Goal: Transaction & Acquisition: Purchase product/service

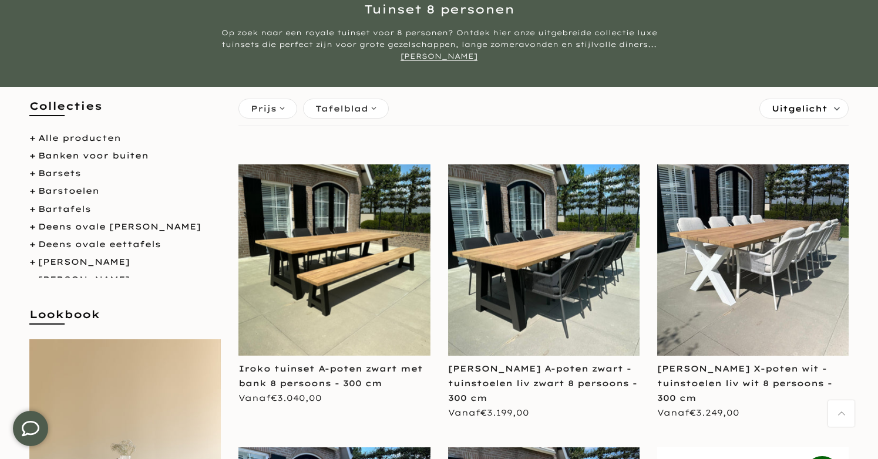
scroll to position [120, 0]
click at [552, 287] on img at bounding box center [543, 259] width 191 height 191
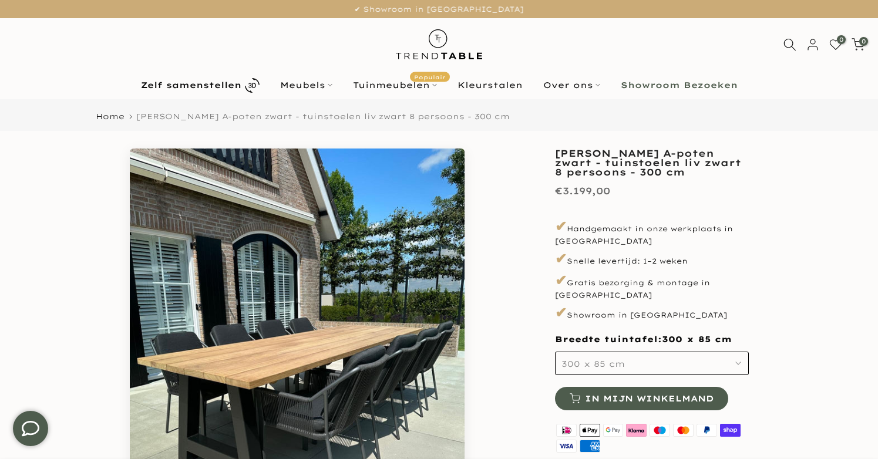
scroll to position [60, 0]
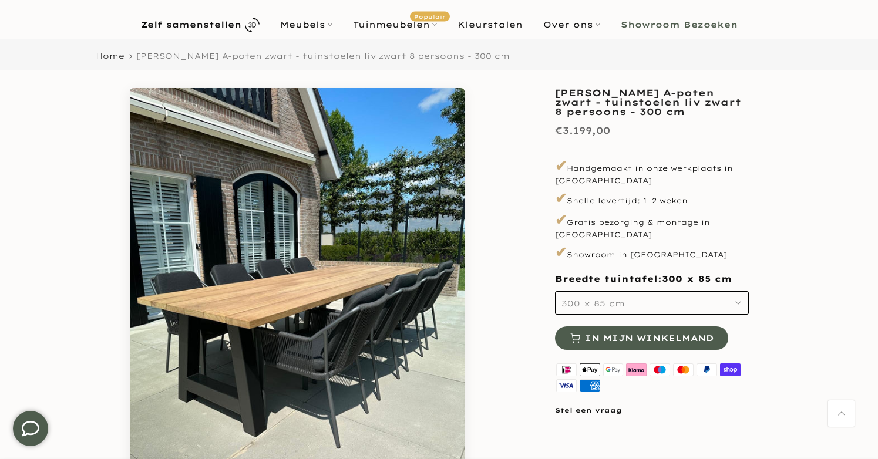
click at [606, 298] on span "300 x 85 cm" at bounding box center [593, 303] width 63 height 11
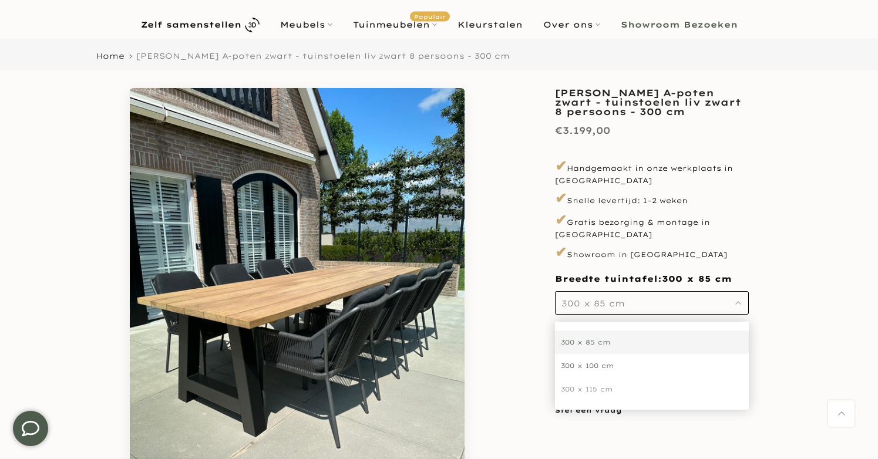
scroll to position [61, 1]
click at [612, 354] on div "300 x 100 cm" at bounding box center [652, 365] width 194 height 23
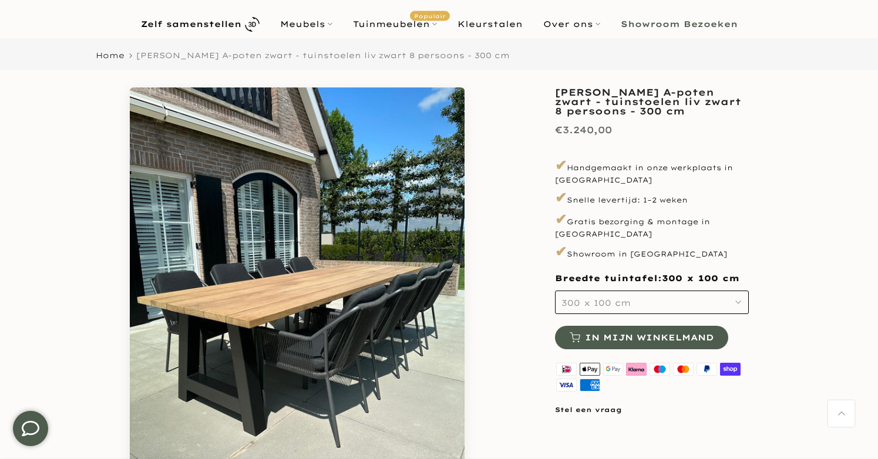
scroll to position [61, 0]
click at [522, 263] on div "**********" at bounding box center [439, 311] width 705 height 446
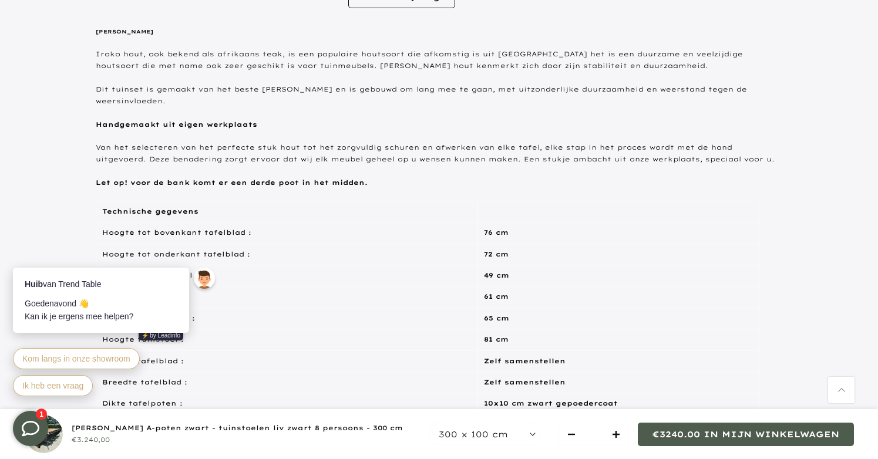
scroll to position [681, 0]
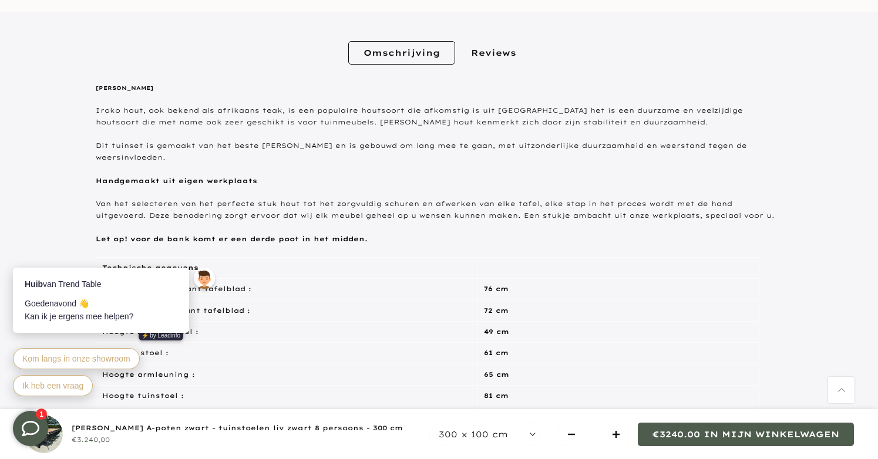
click at [495, 56] on link "Reviews" at bounding box center [494, 52] width 76 height 23
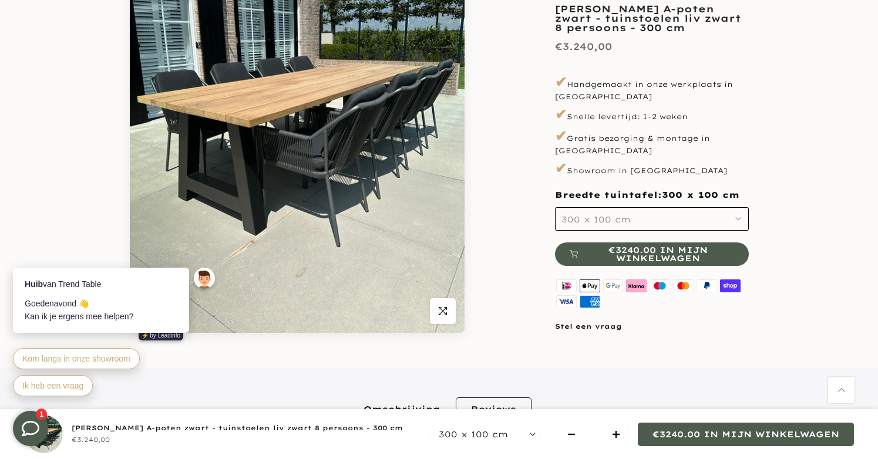
scroll to position [217, 0]
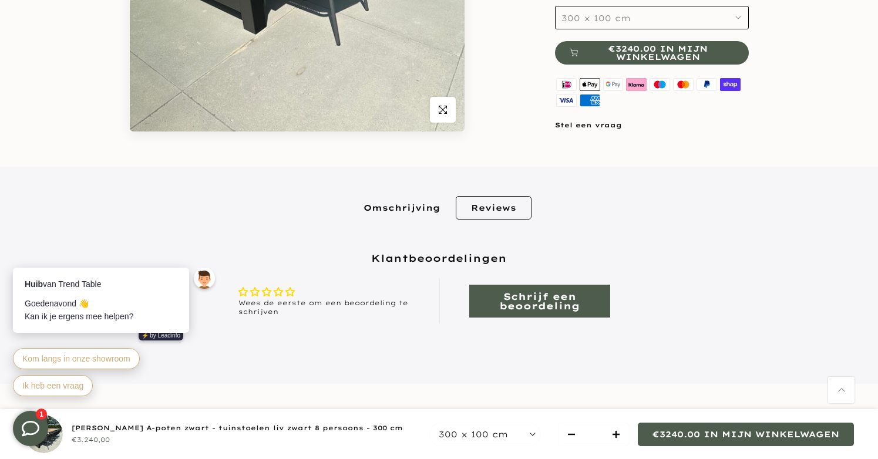
click at [410, 216] on link "Omschrijving" at bounding box center [401, 207] width 107 height 23
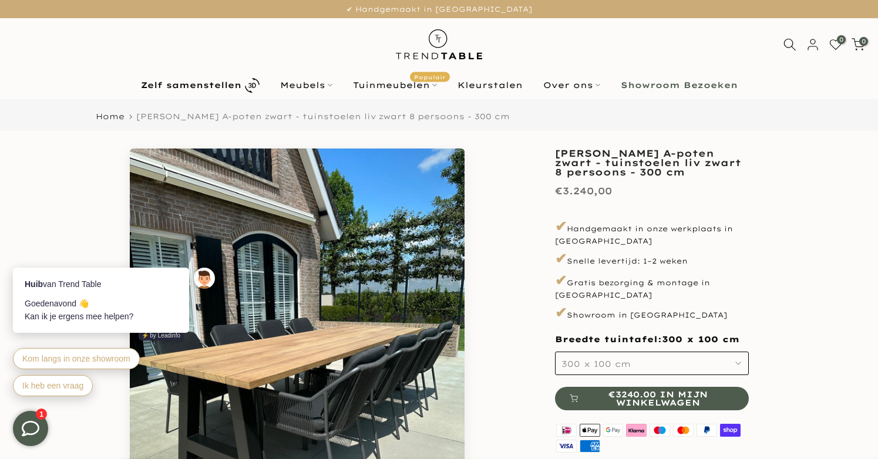
scroll to position [20, 0]
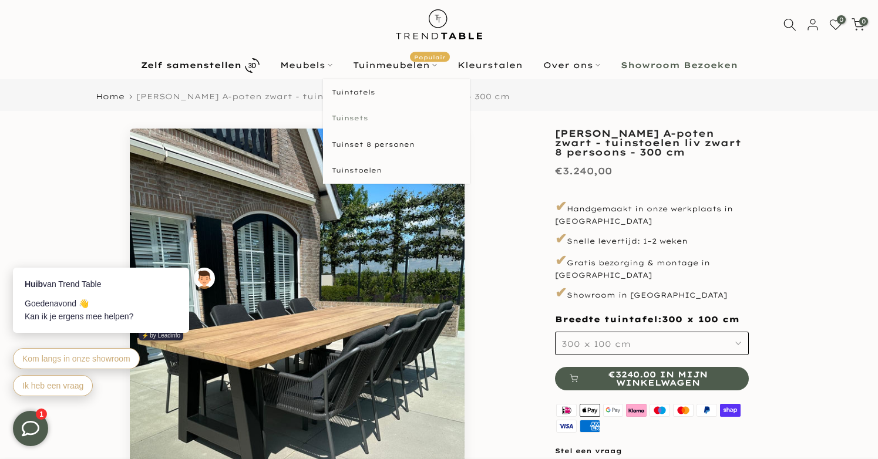
click at [358, 116] on link "Tuinsets" at bounding box center [396, 118] width 147 height 26
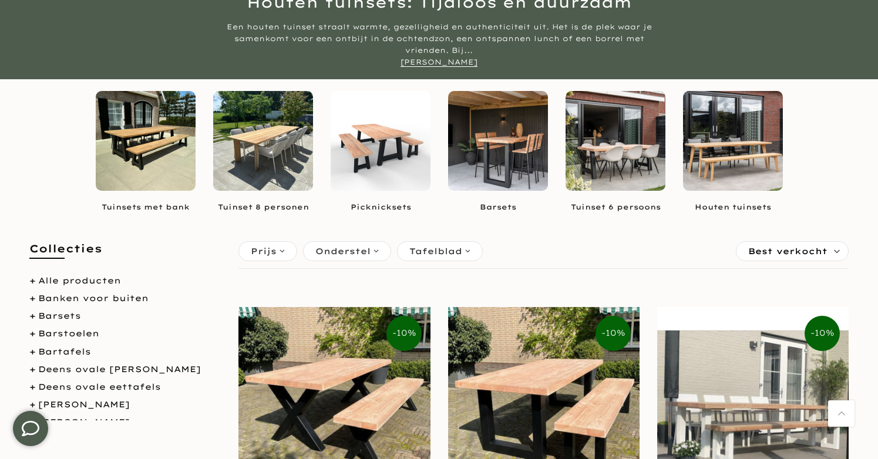
scroll to position [129, 0]
click at [253, 155] on img at bounding box center [263, 141] width 100 height 100
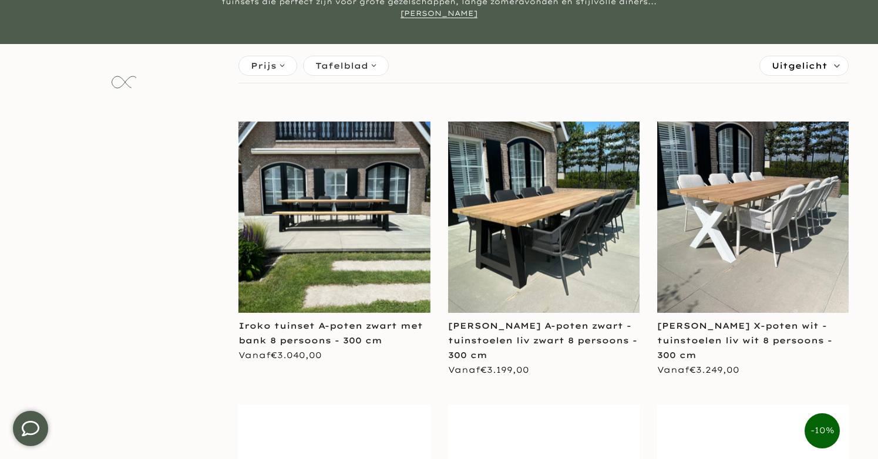
scroll to position [168, 0]
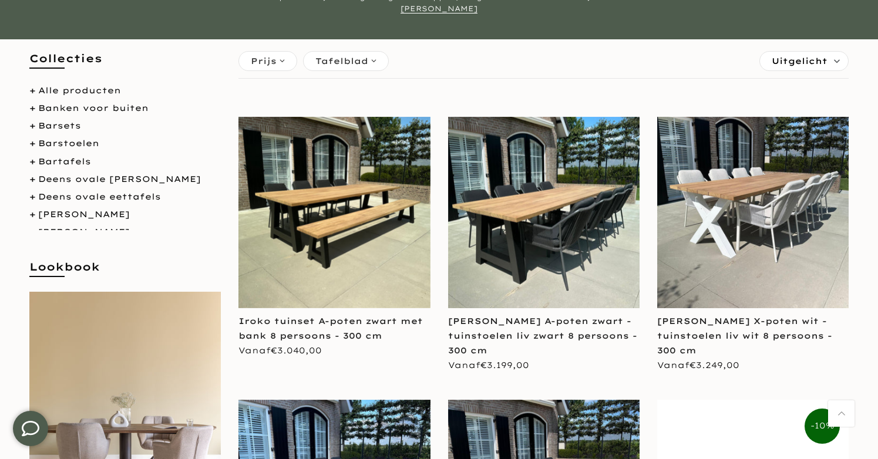
click at [505, 237] on img at bounding box center [543, 212] width 191 height 191
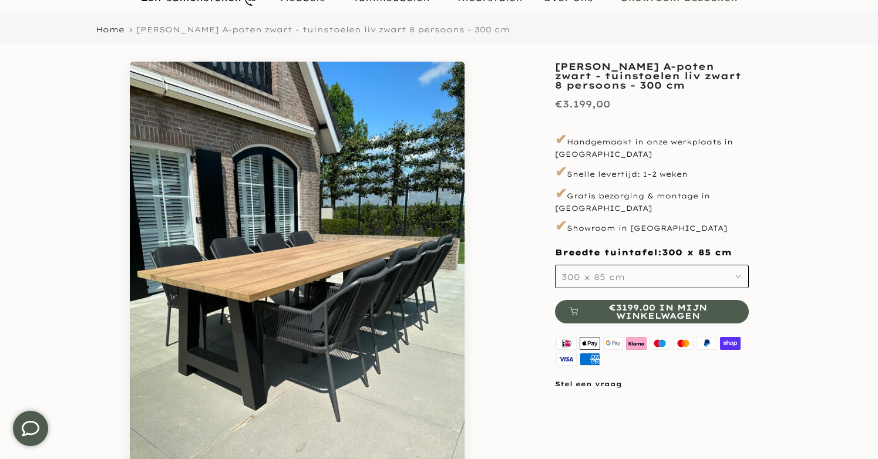
scroll to position [96, 0]
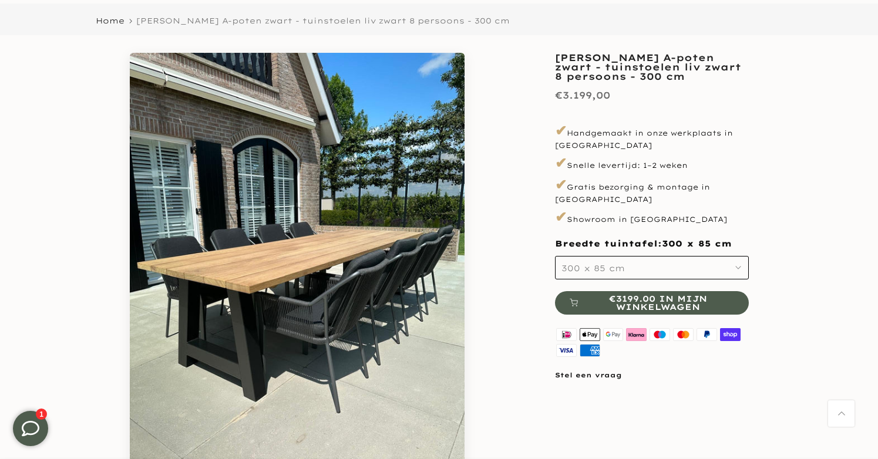
click at [604, 263] on span "300 x 85 cm" at bounding box center [593, 268] width 63 height 11
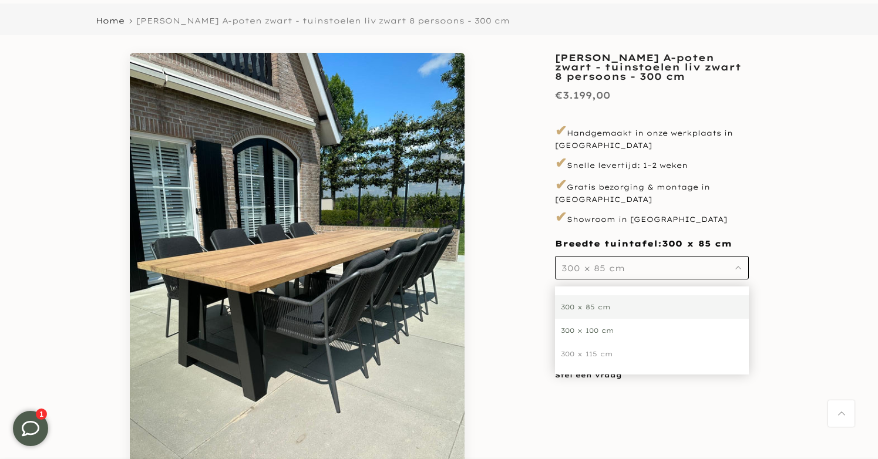
click at [604, 319] on div "300 x 100 cm" at bounding box center [652, 330] width 194 height 23
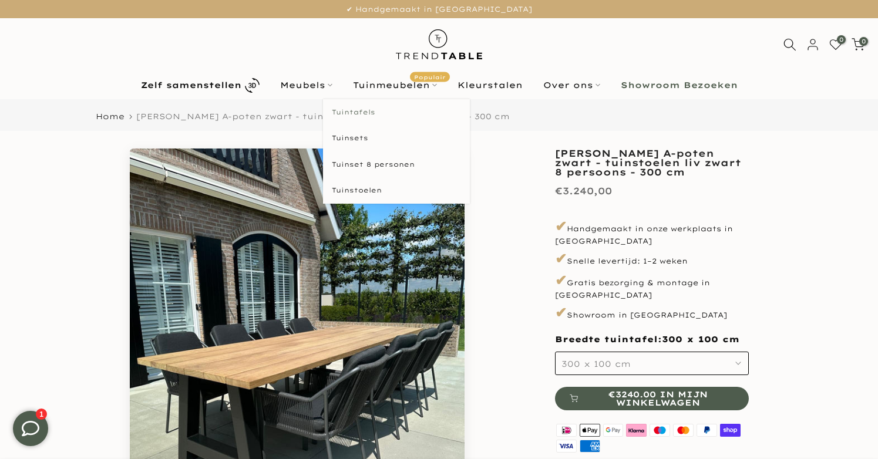
click at [366, 113] on link "Tuintafels" at bounding box center [396, 112] width 147 height 26
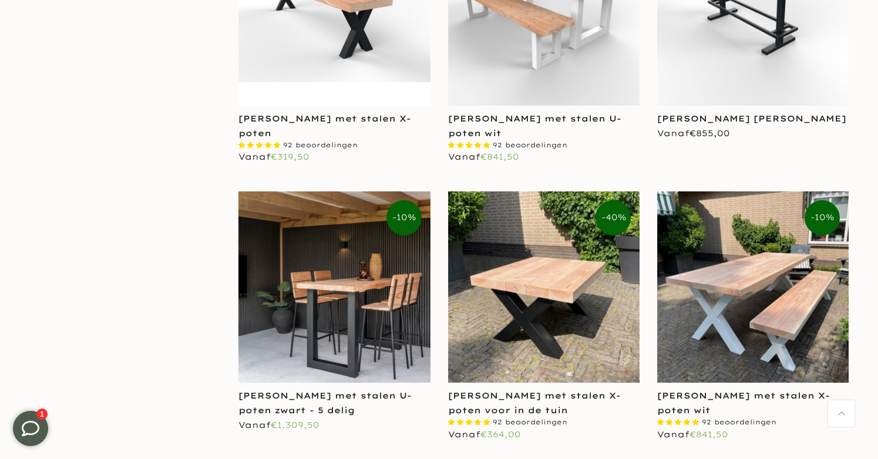
scroll to position [1822, 0]
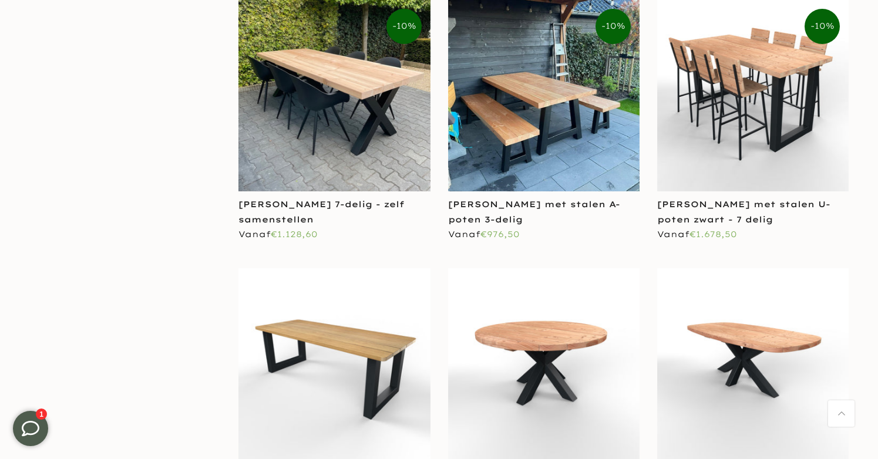
scroll to position [2542, 0]
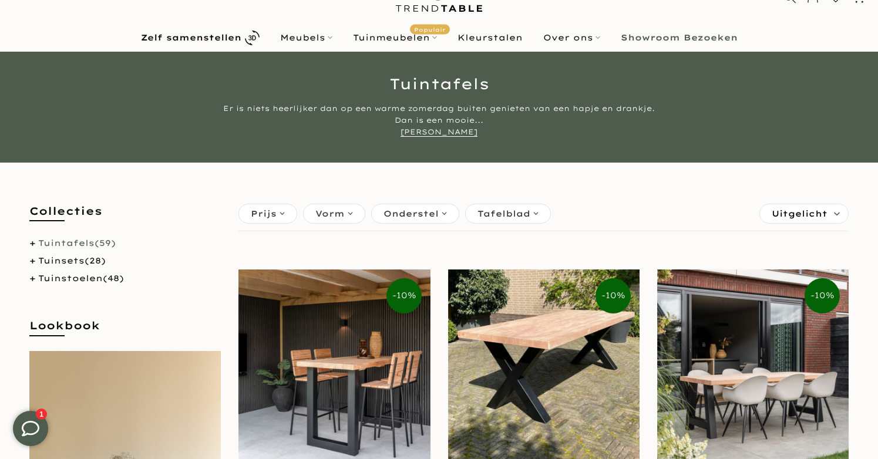
click at [348, 209] on div "Vorm" at bounding box center [334, 214] width 62 height 20
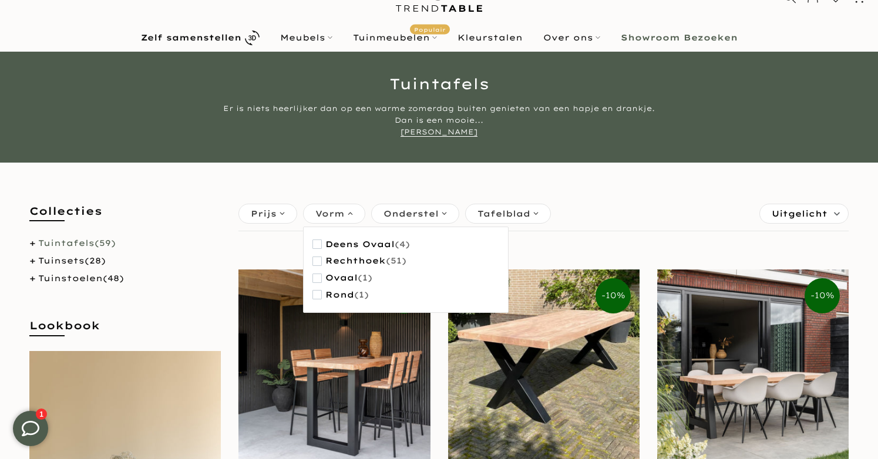
scroll to position [47, 0]
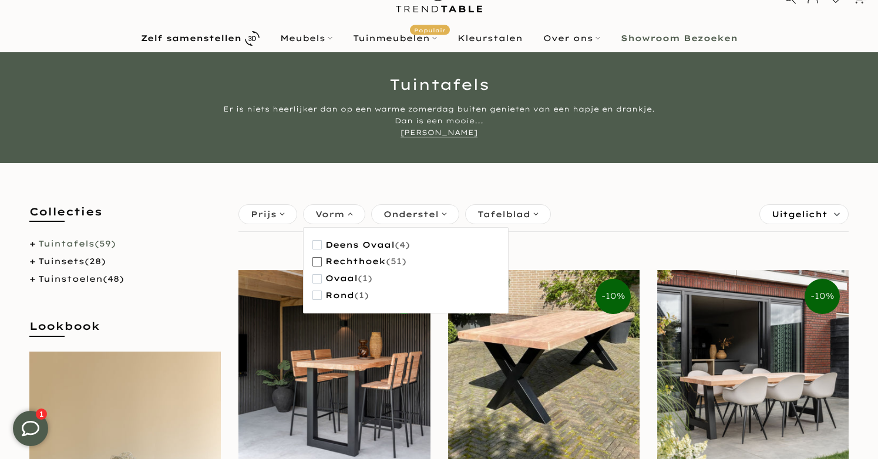
click at [319, 261] on span "button" at bounding box center [316, 261] width 9 height 9
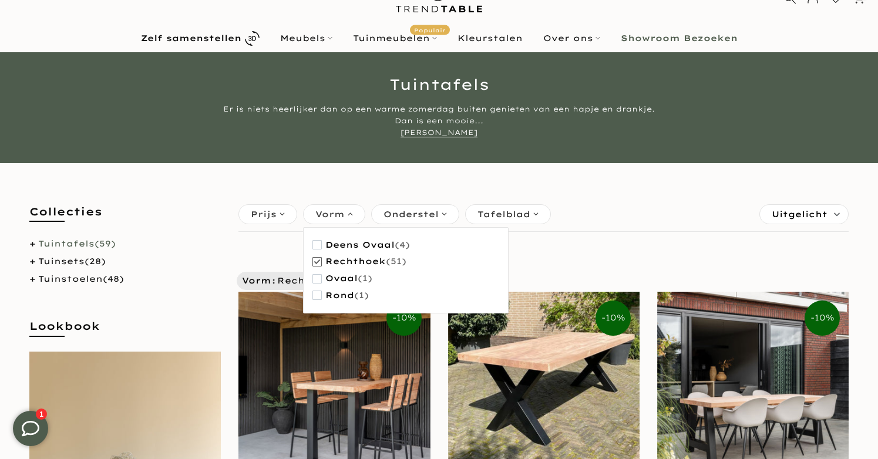
click at [401, 214] on span "Onderstel" at bounding box center [411, 214] width 55 height 13
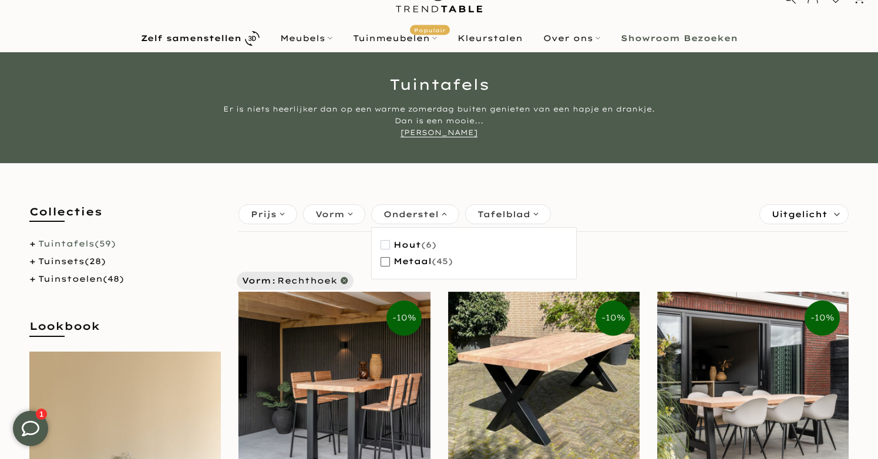
click at [425, 264] on span "Metaal" at bounding box center [413, 262] width 38 height 10
click at [492, 217] on span "Tafelblad" at bounding box center [504, 214] width 53 height 13
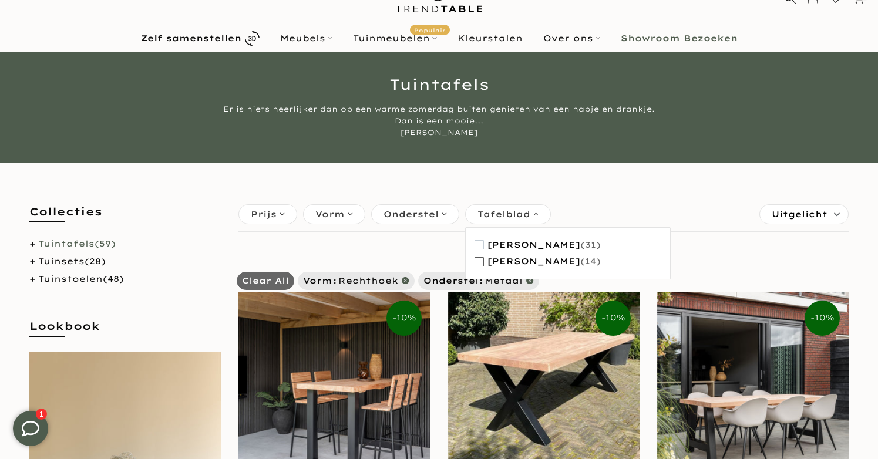
click at [515, 263] on span "Iroko hout" at bounding box center [533, 262] width 93 height 10
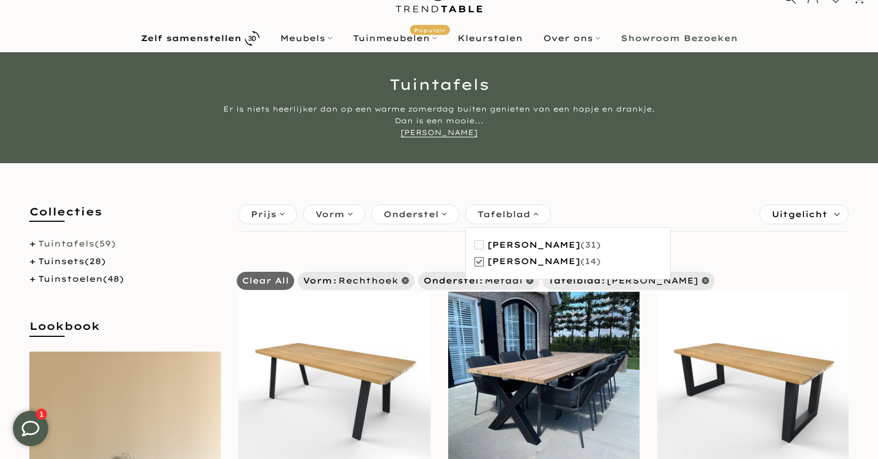
click at [330, 217] on span "Vorm" at bounding box center [329, 214] width 29 height 13
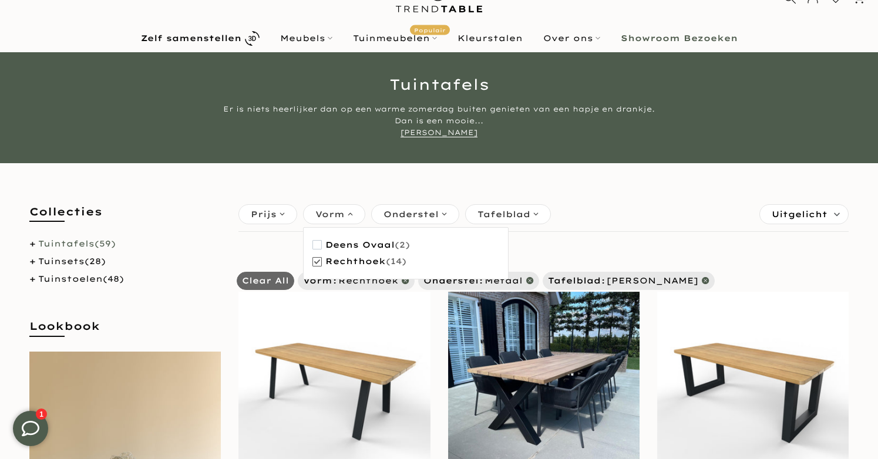
click at [330, 217] on span "Vorm" at bounding box center [329, 214] width 29 height 13
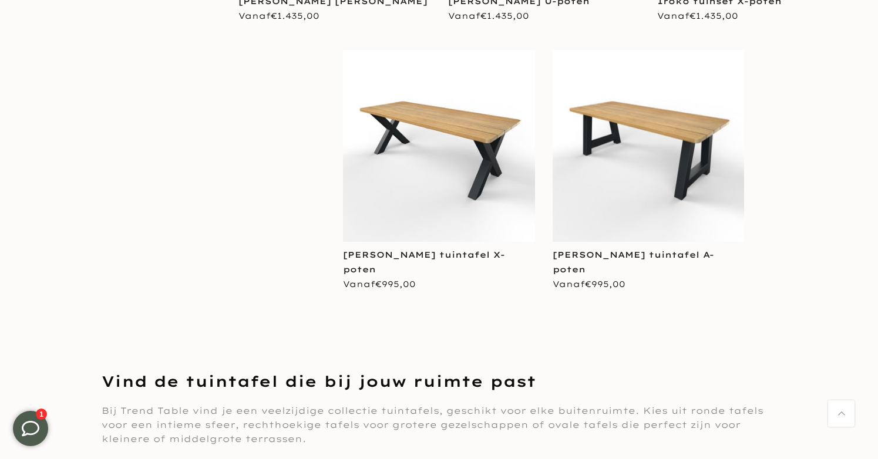
scroll to position [1403, 0]
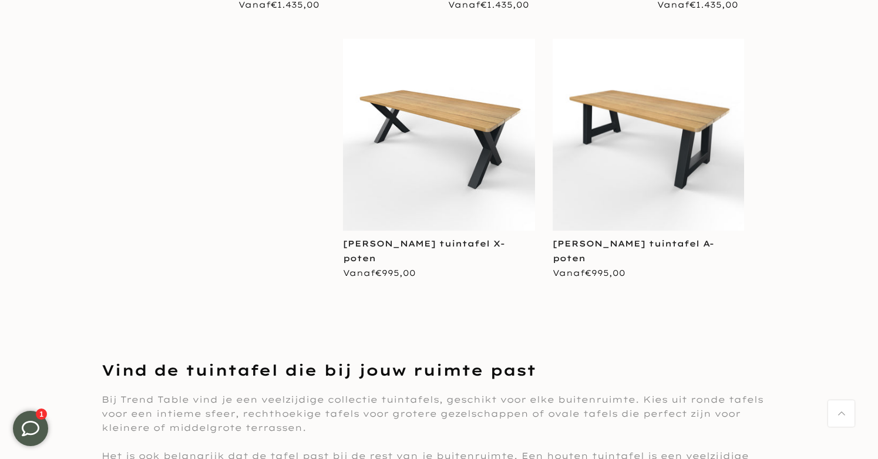
click at [607, 200] on img at bounding box center [648, 134] width 191 height 191
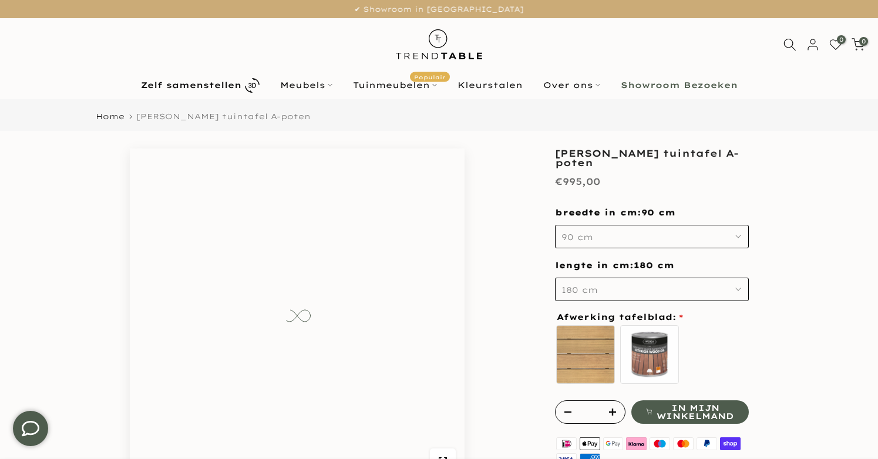
click at [596, 230] on button "90 cm" at bounding box center [652, 236] width 194 height 23
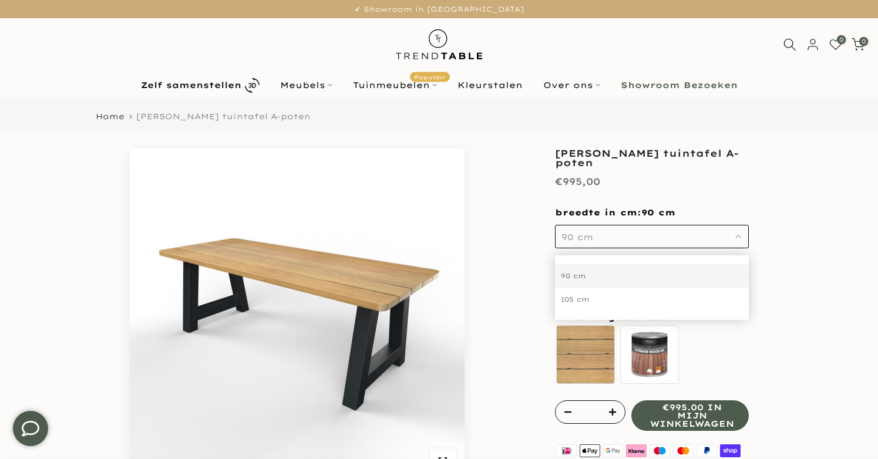
click at [605, 298] on div "105 cm" at bounding box center [652, 299] width 194 height 23
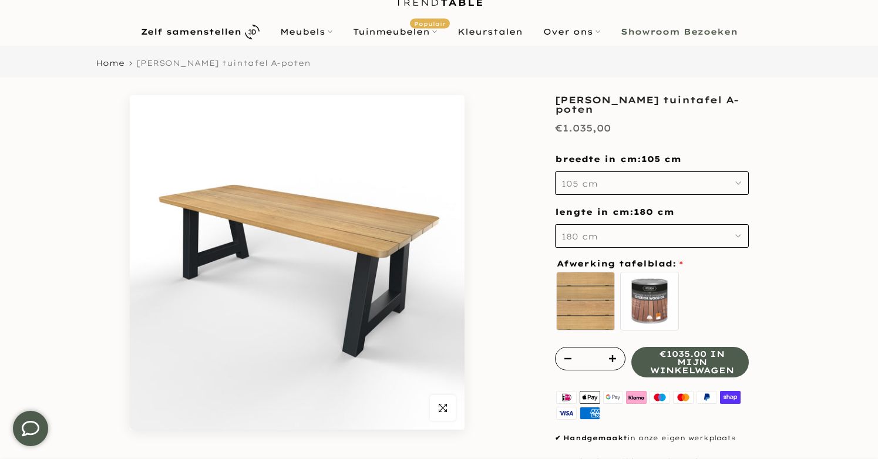
scroll to position [56, 1]
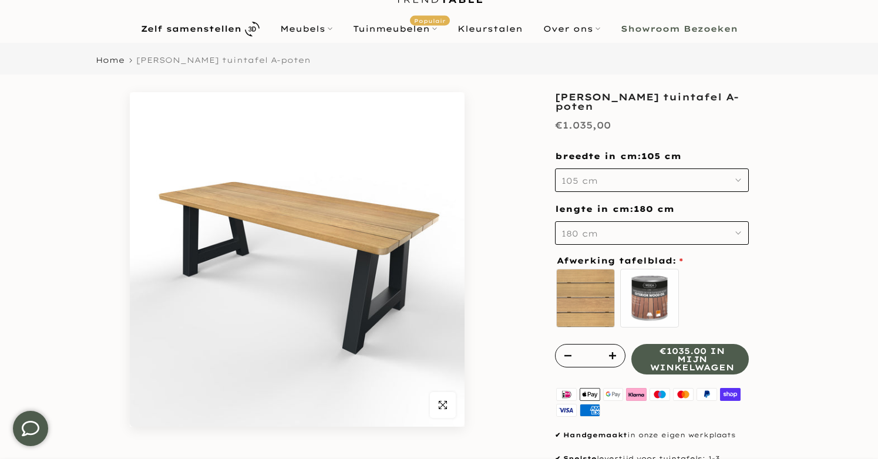
click at [597, 243] on button "180 cm" at bounding box center [652, 232] width 194 height 23
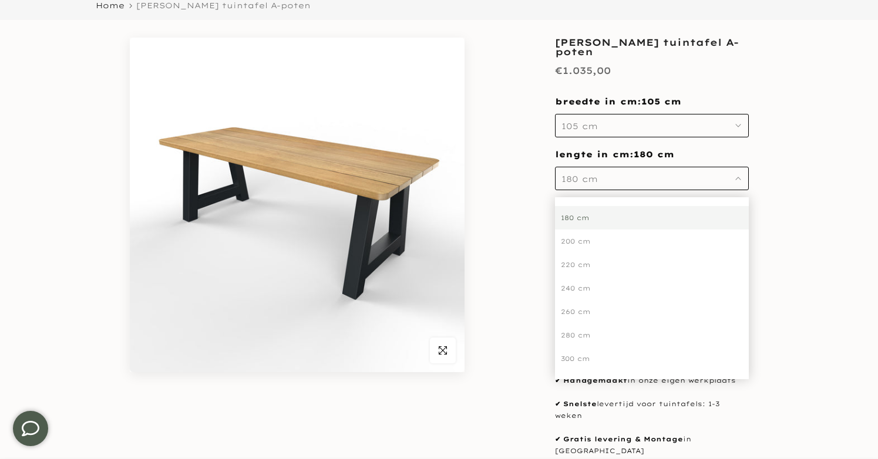
scroll to position [112, 0]
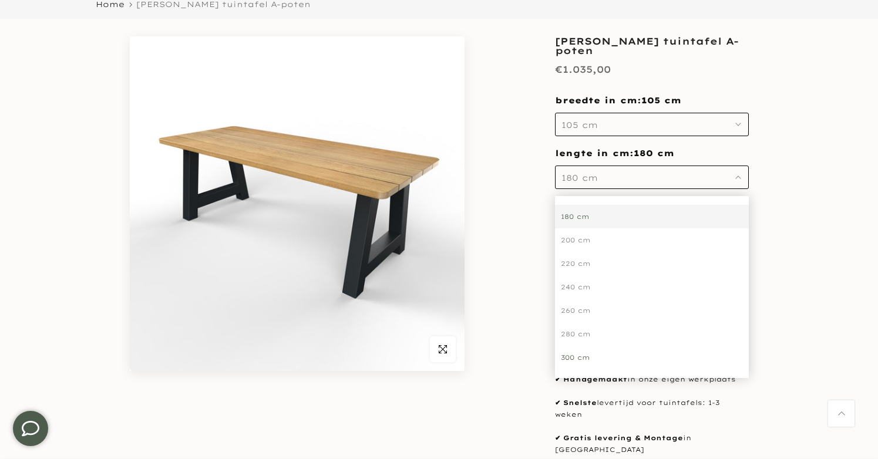
click at [574, 360] on div "300 cm" at bounding box center [652, 357] width 194 height 23
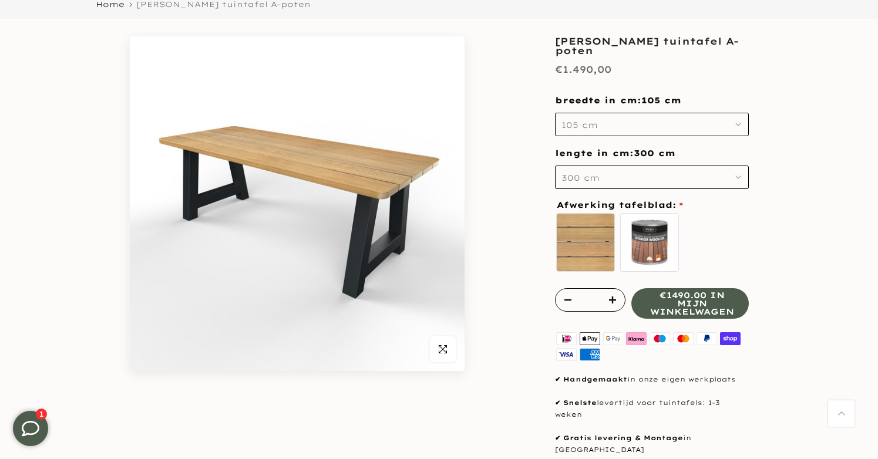
click at [691, 302] on div "* €1490.00 in mijn winkelwagen" at bounding box center [652, 303] width 194 height 31
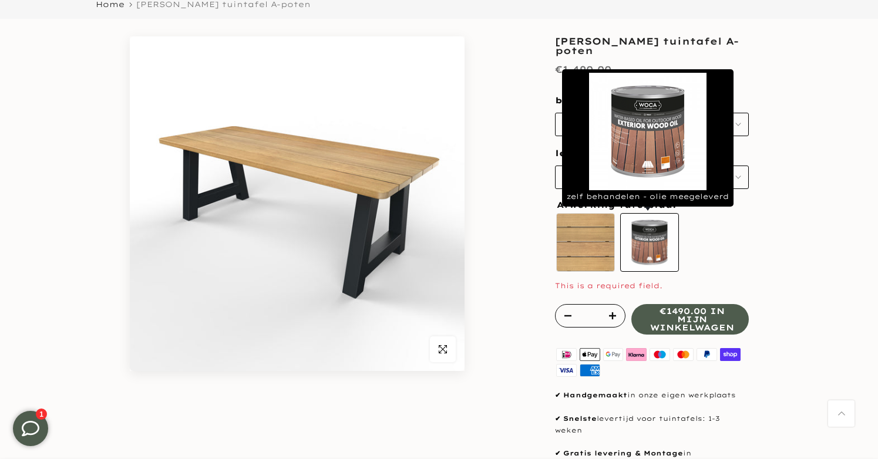
click at [661, 250] on label "zelf behandelen - olie meegeleverd" at bounding box center [649, 242] width 59 height 59
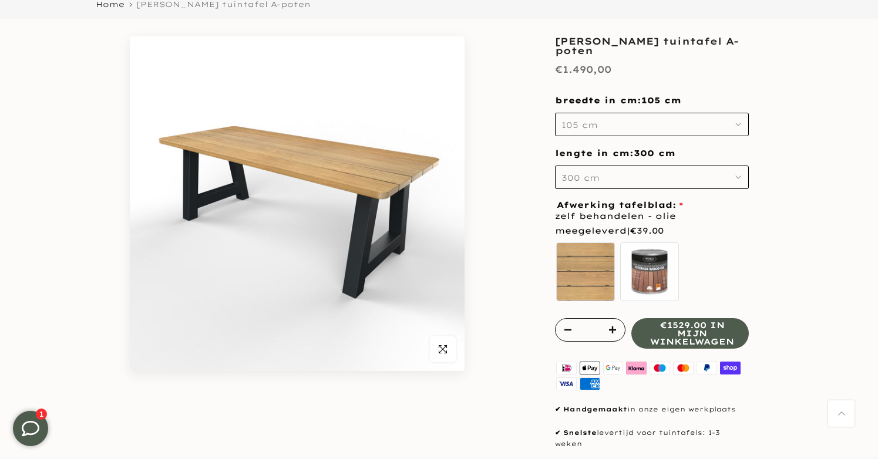
click at [718, 327] on span "€1529.00 in mijn winkelwagen" at bounding box center [692, 333] width 84 height 25
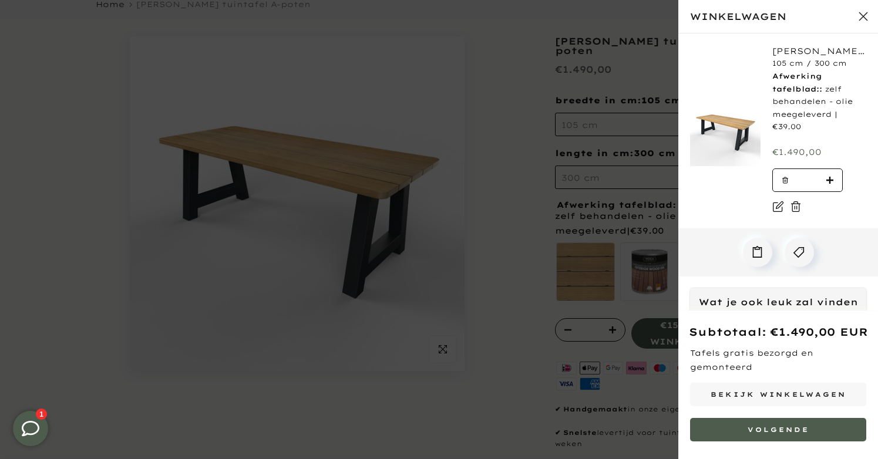
click at [546, 188] on div at bounding box center [439, 229] width 878 height 459
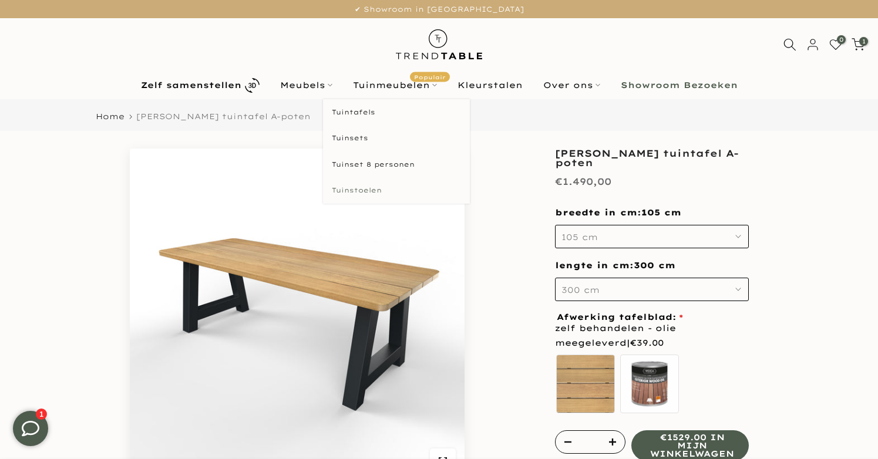
click at [367, 187] on link "Tuinstoelen" at bounding box center [396, 190] width 147 height 26
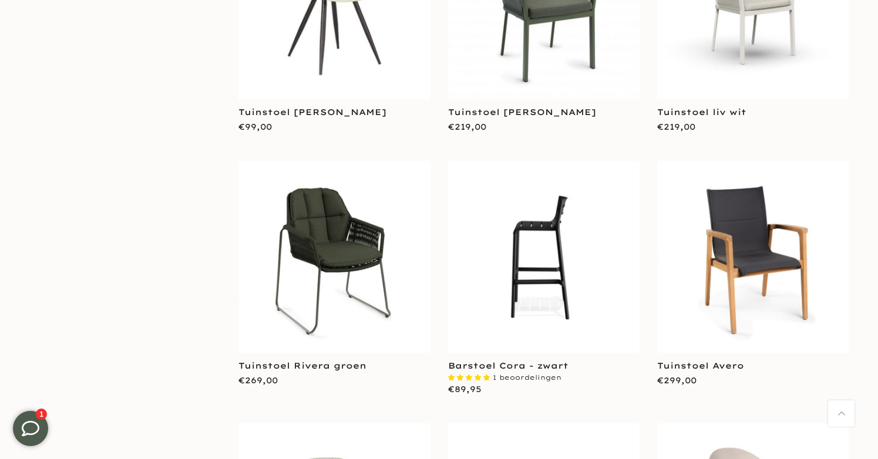
scroll to position [635, 0]
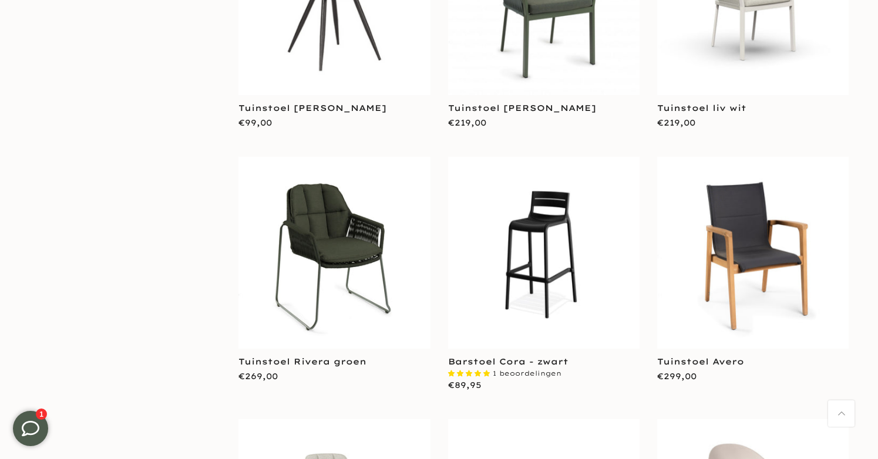
click at [328, 238] on img at bounding box center [333, 252] width 191 height 191
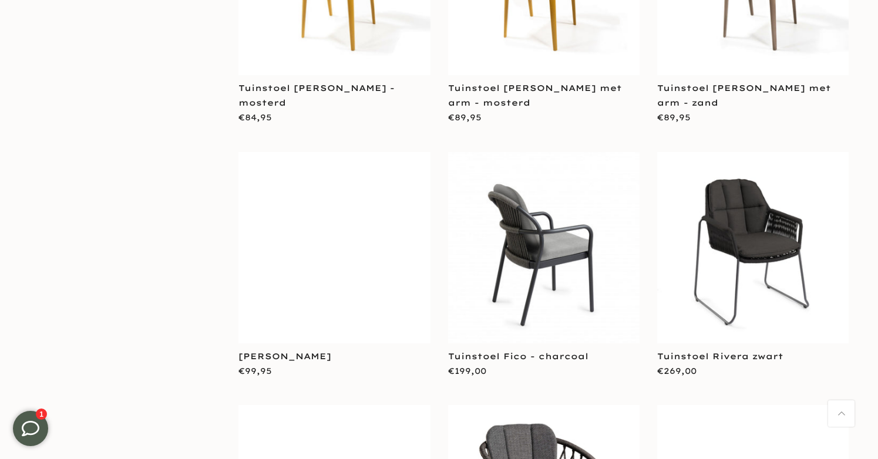
scroll to position [1693, 0]
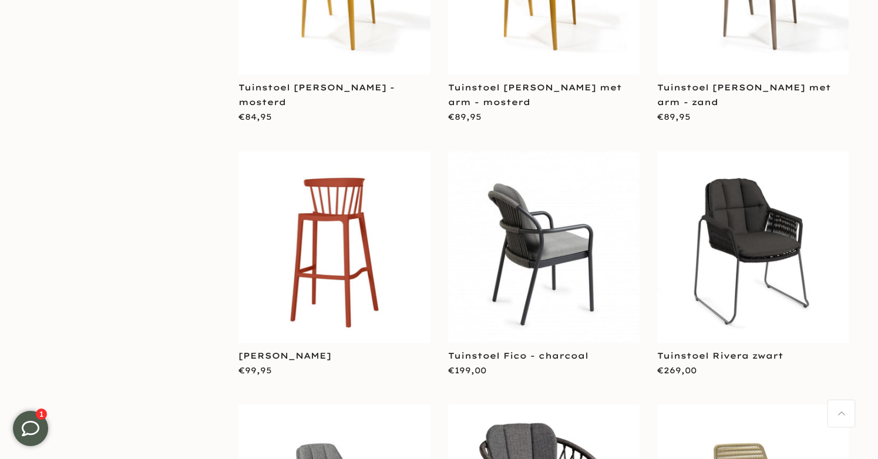
click at [531, 207] on img at bounding box center [543, 247] width 191 height 191
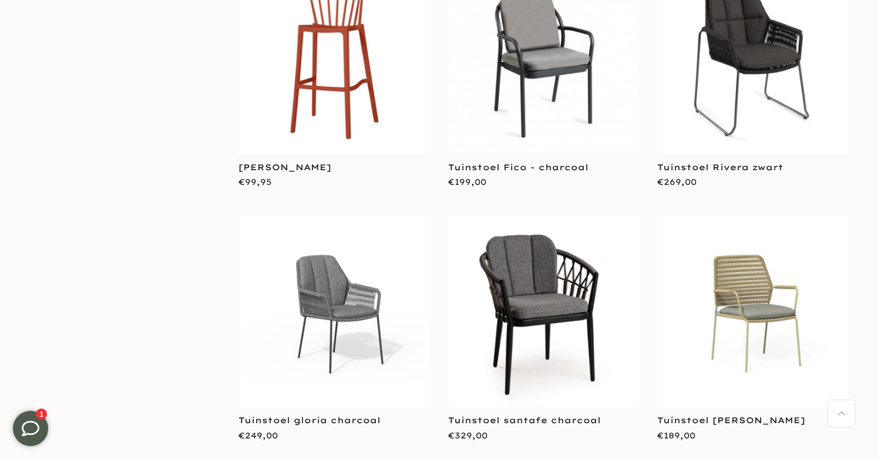
scroll to position [1885, 0]
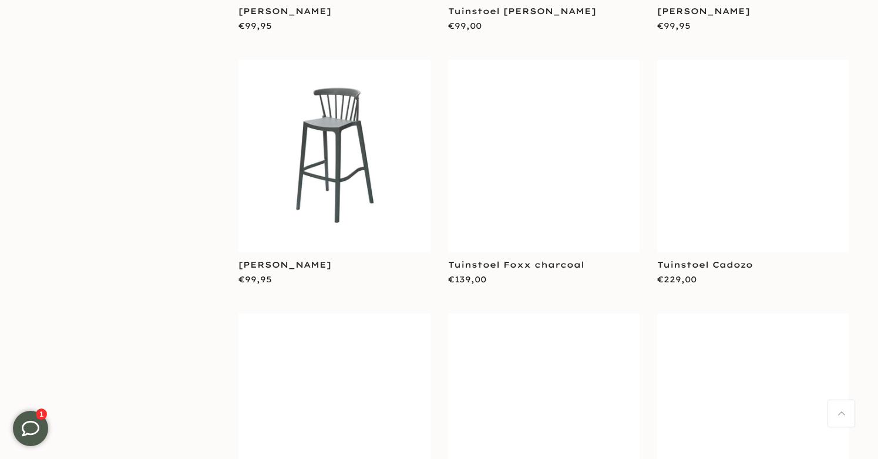
scroll to position [3870, 0]
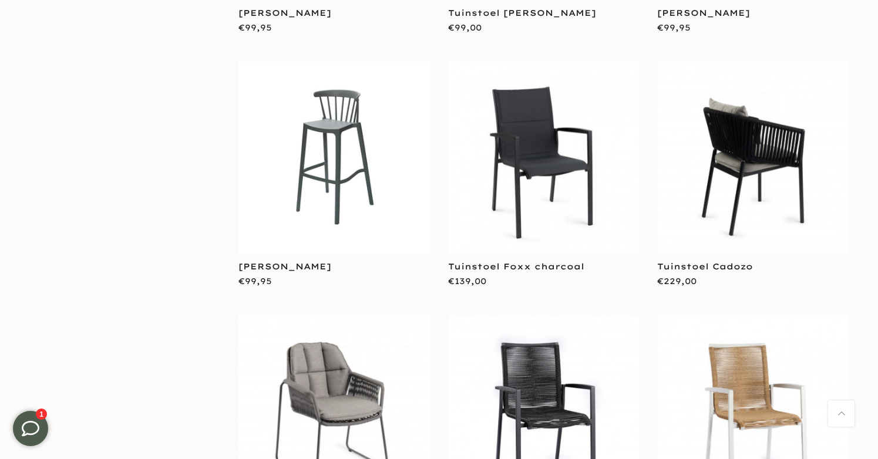
click at [699, 120] on img at bounding box center [752, 157] width 191 height 191
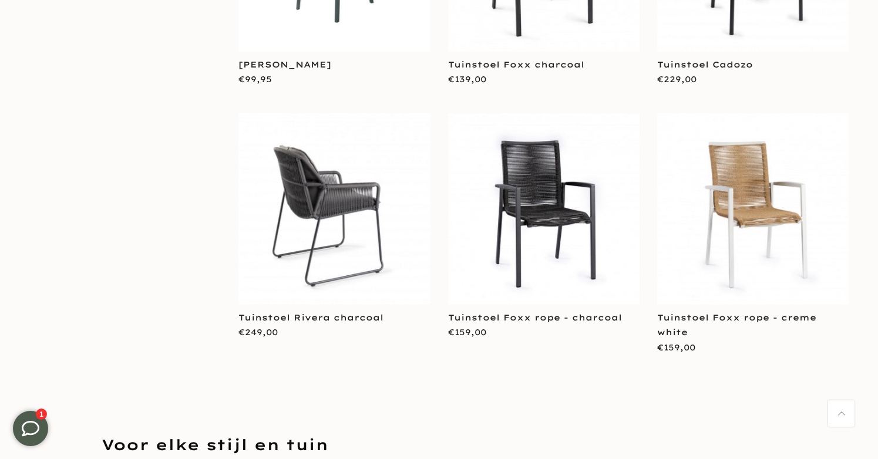
scroll to position [4073, 0]
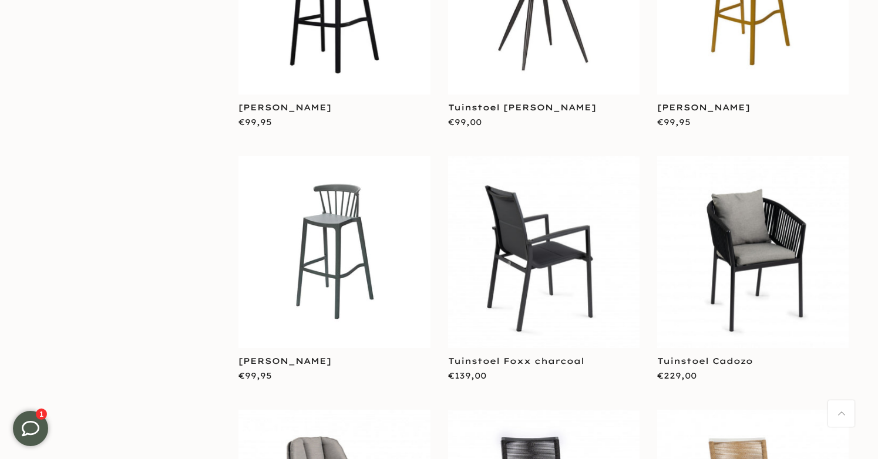
scroll to position [3777, 0]
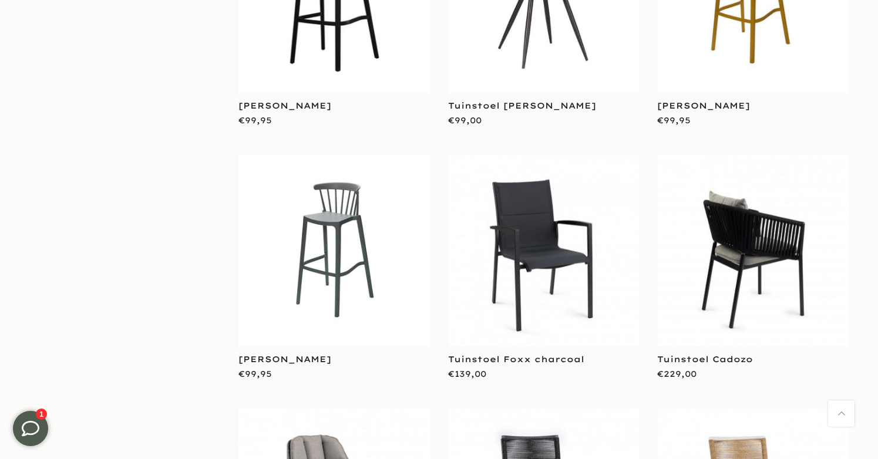
click at [728, 163] on img at bounding box center [752, 249] width 191 height 191
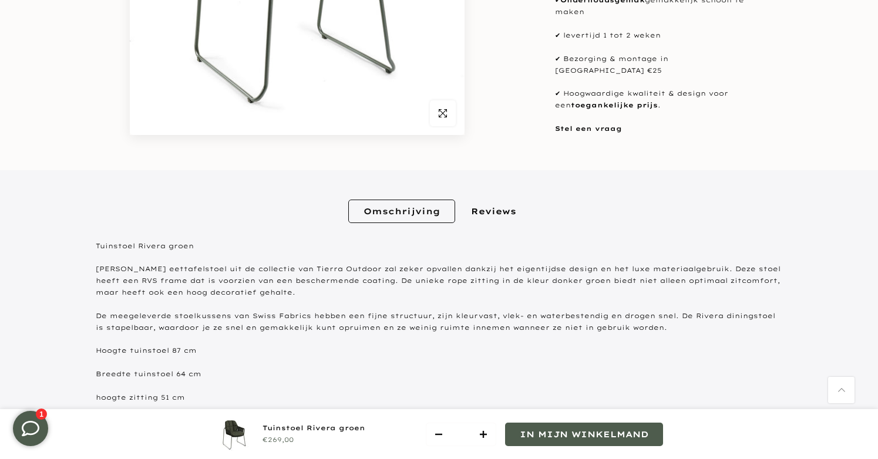
scroll to position [346, 0]
click at [31, 424] on icon at bounding box center [31, 429] width 18 height 18
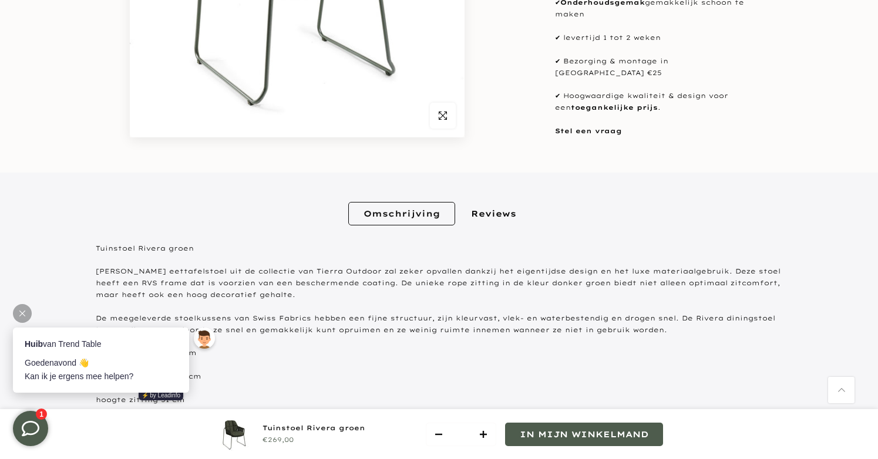
scroll to position [0, 0]
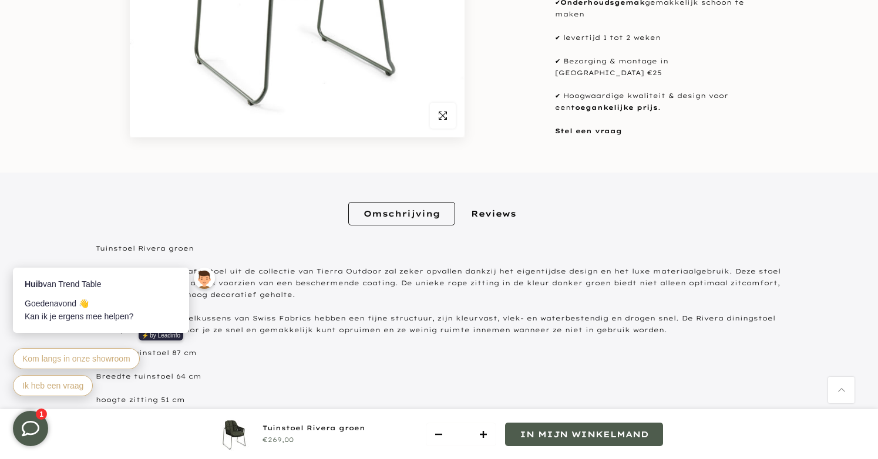
click at [275, 333] on p "De meegeleverde stoelkussens van Swiss Fabrics hebben een fijne structuur, zijn…" at bounding box center [439, 324] width 687 height 23
click at [20, 254] on icon at bounding box center [22, 254] width 6 height 6
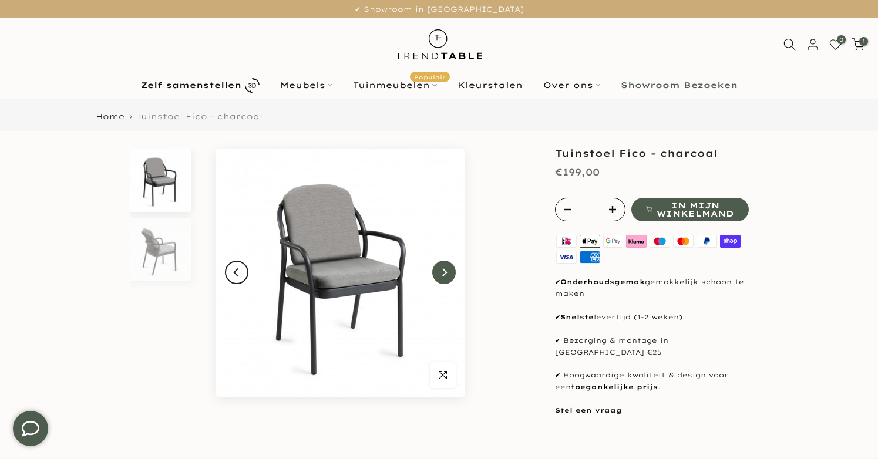
click at [442, 281] on button "Next" at bounding box center [443, 272] width 23 height 23
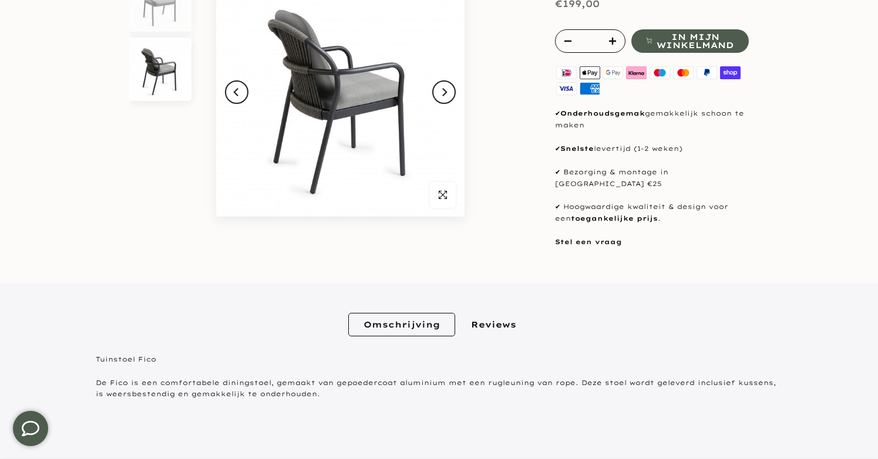
scroll to position [212, 0]
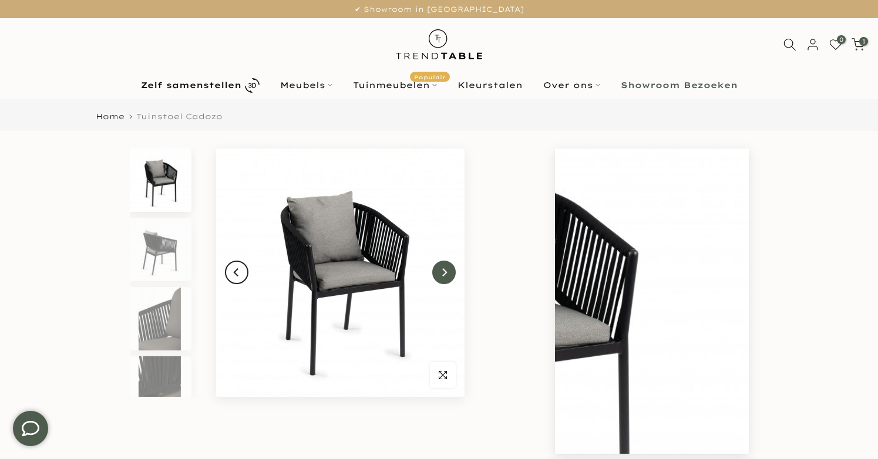
click at [445, 277] on icon "Next" at bounding box center [444, 272] width 8 height 9
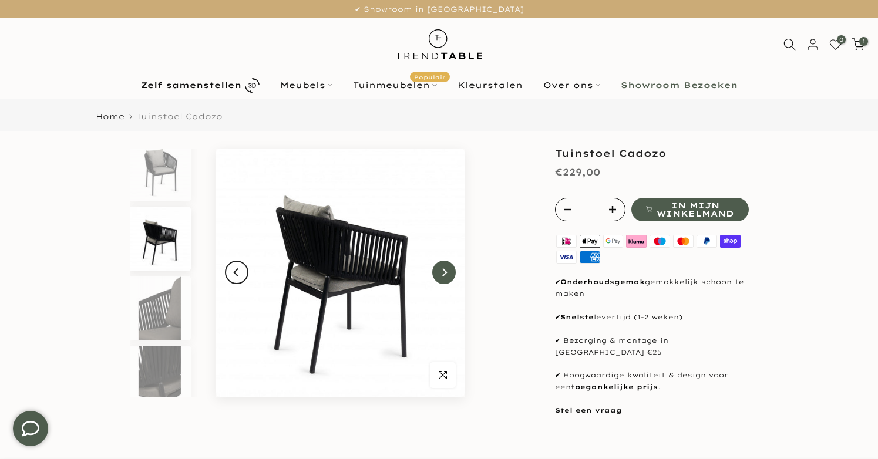
click at [445, 277] on icon "Next" at bounding box center [444, 272] width 8 height 9
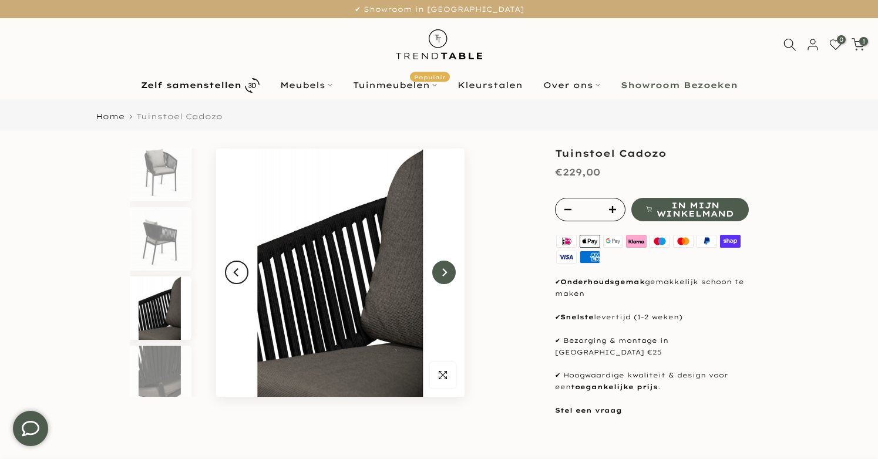
scroll to position [80, 0]
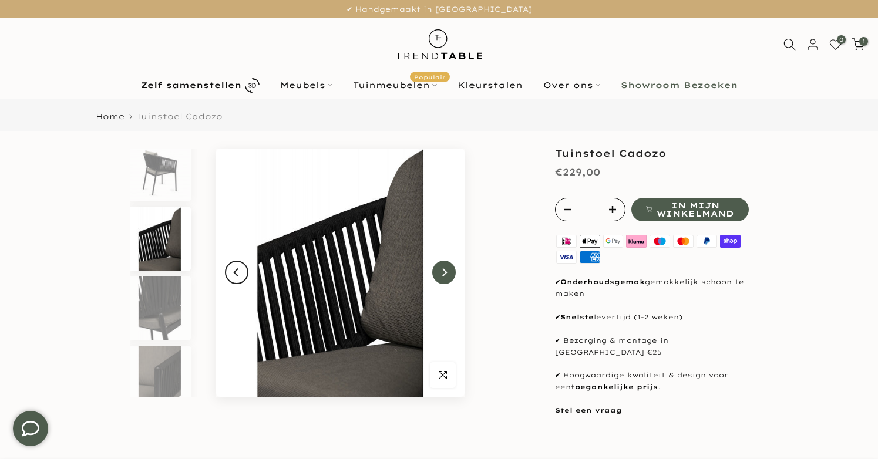
click at [445, 277] on icon "Next" at bounding box center [444, 272] width 8 height 9
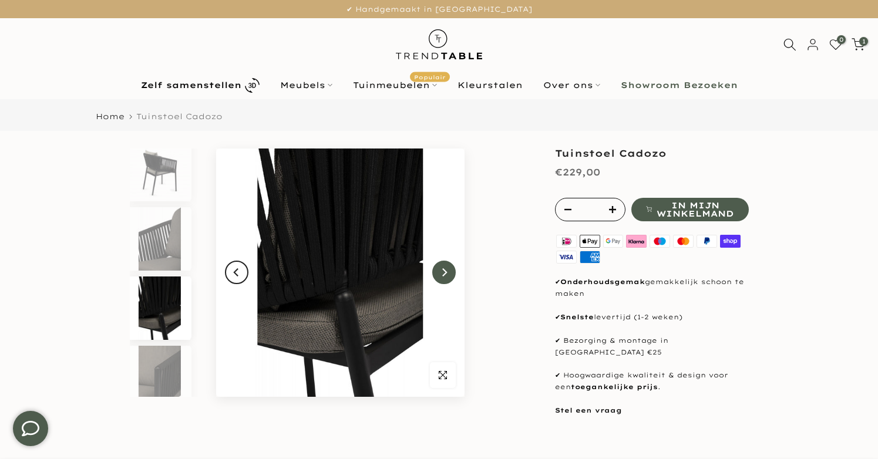
scroll to position [149, 0]
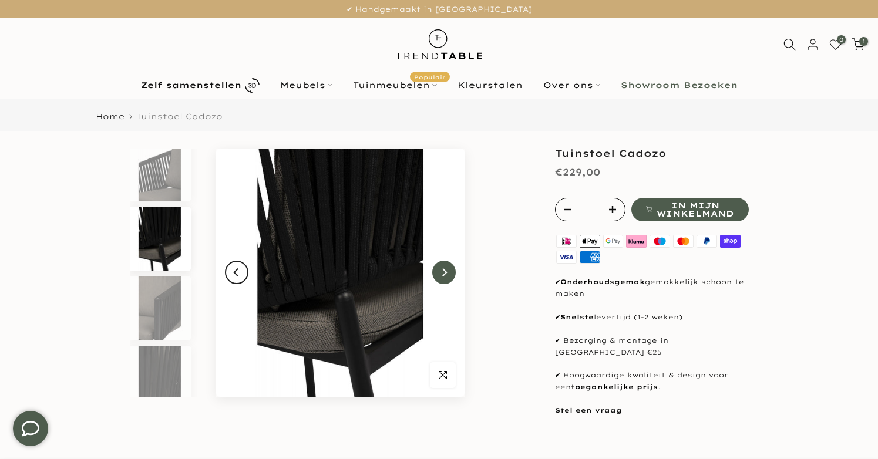
click at [445, 277] on icon "Next" at bounding box center [444, 272] width 8 height 9
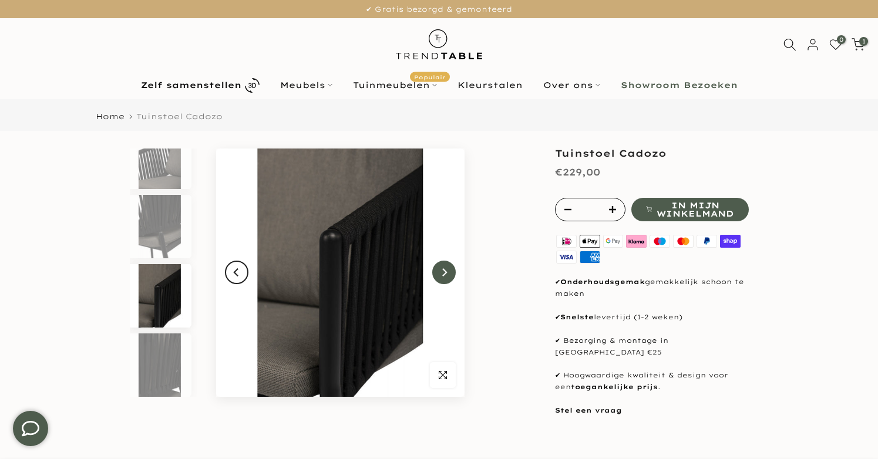
click at [445, 277] on icon "Next" at bounding box center [444, 272] width 8 height 9
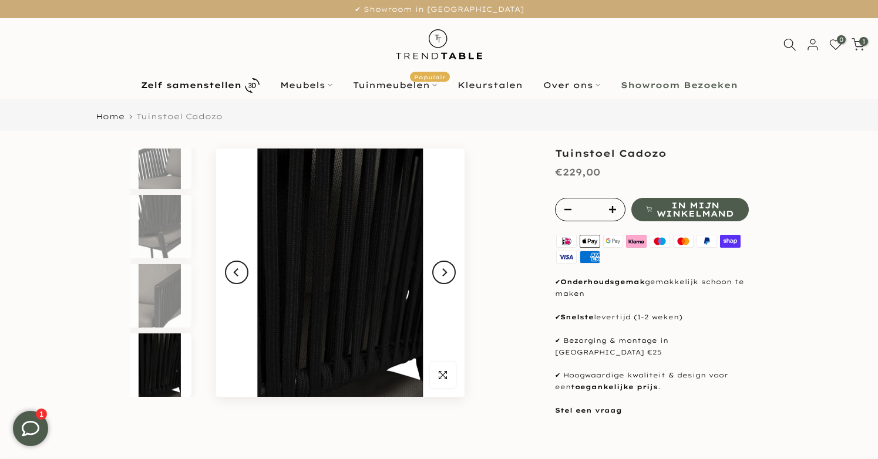
scroll to position [0, 0]
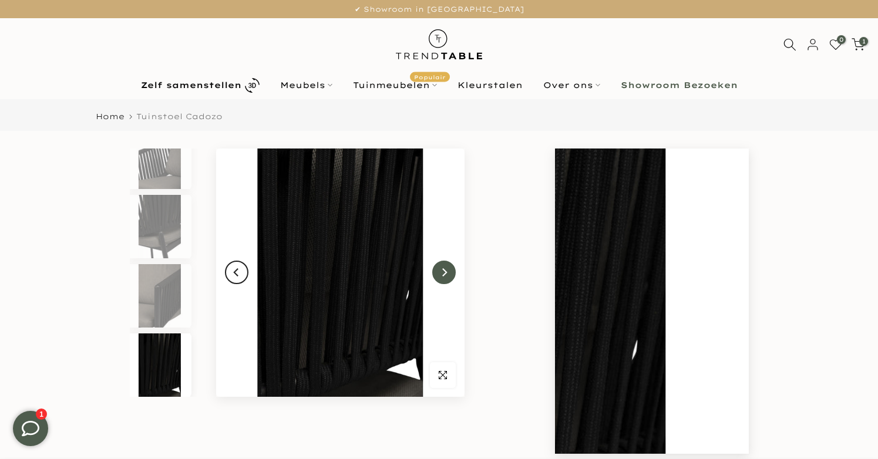
click at [453, 272] on button "Next" at bounding box center [443, 272] width 23 height 23
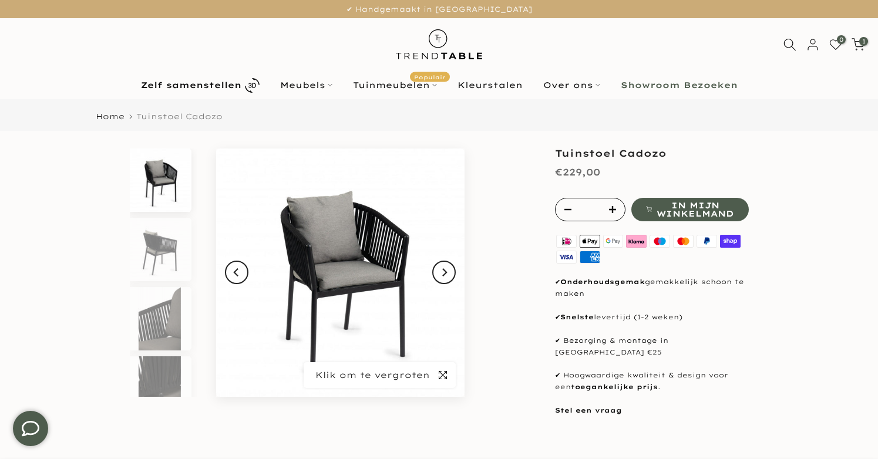
click at [443, 372] on icon "button" at bounding box center [443, 375] width 8 height 9
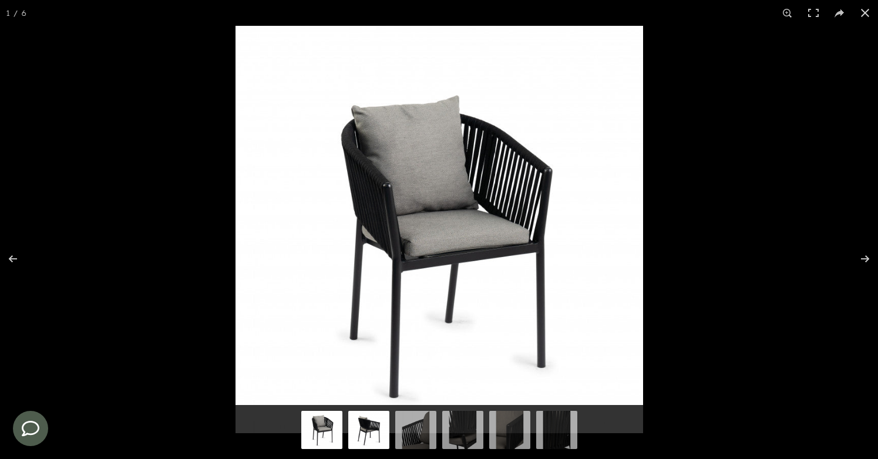
click at [371, 432] on img at bounding box center [368, 428] width 41 height 41
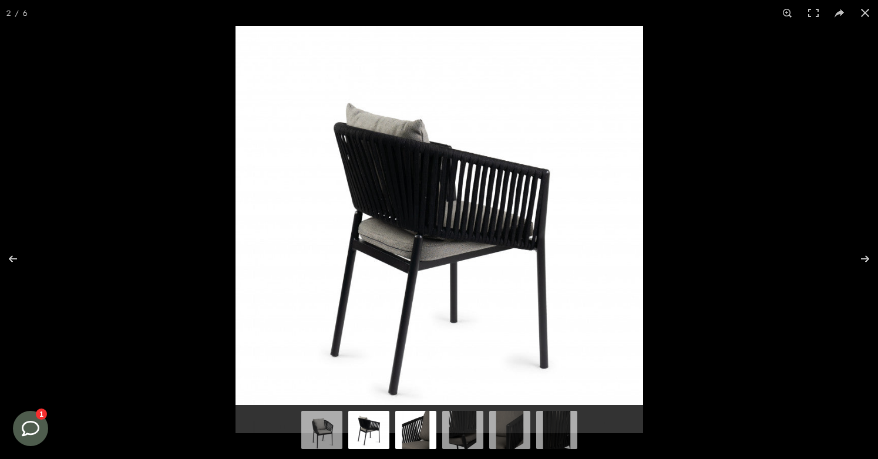
click at [409, 431] on img at bounding box center [415, 428] width 41 height 41
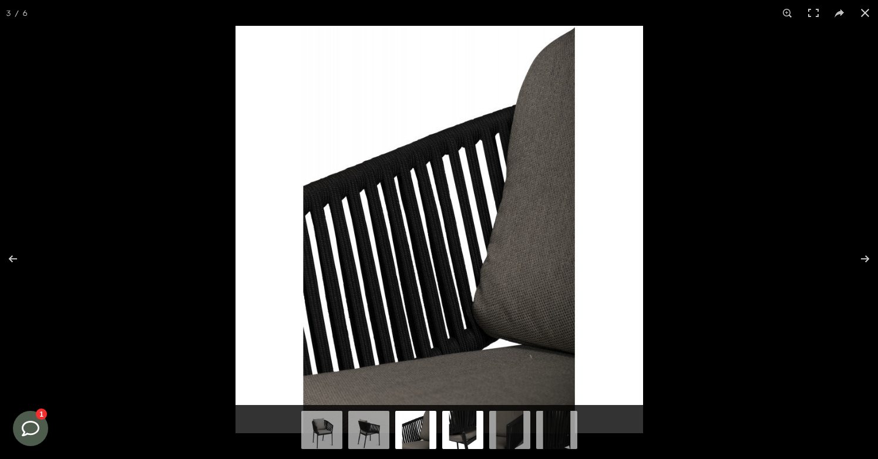
click at [463, 432] on img at bounding box center [462, 428] width 41 height 41
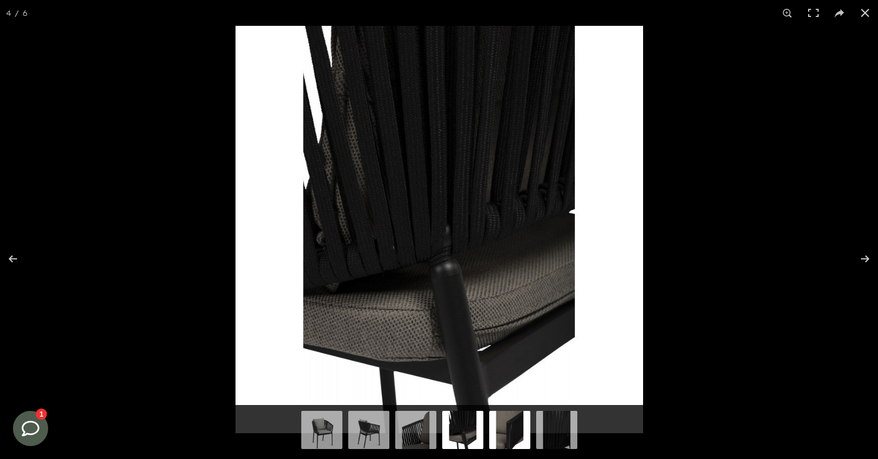
click at [497, 431] on img at bounding box center [509, 428] width 41 height 41
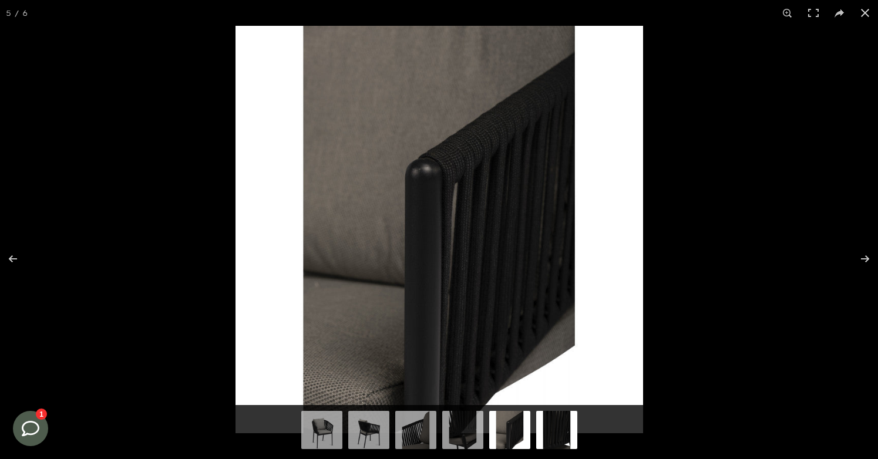
click at [547, 427] on img at bounding box center [556, 428] width 41 height 41
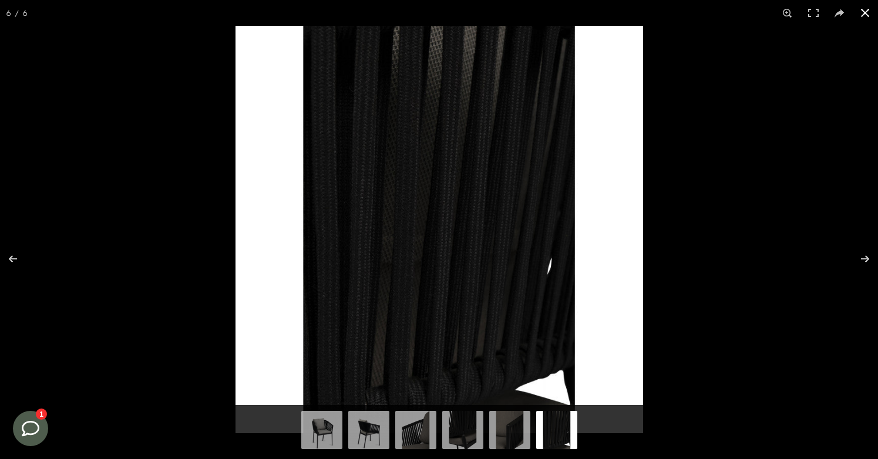
click at [865, 15] on button at bounding box center [865, 13] width 26 height 26
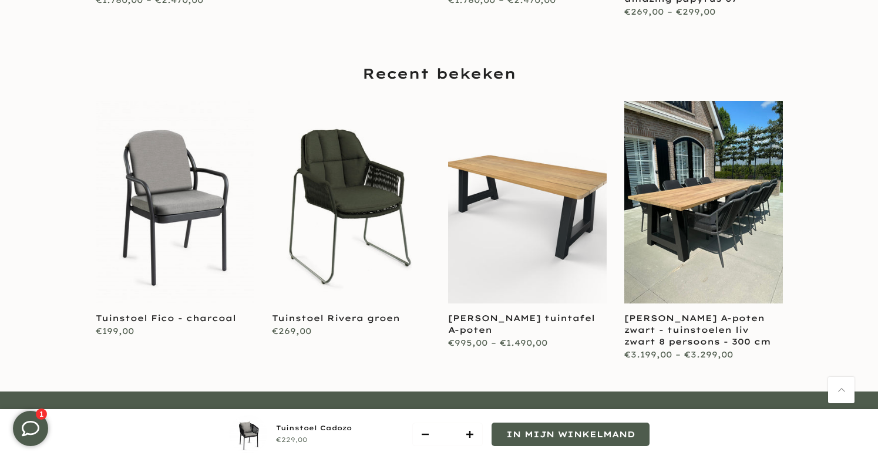
scroll to position [1235, 0]
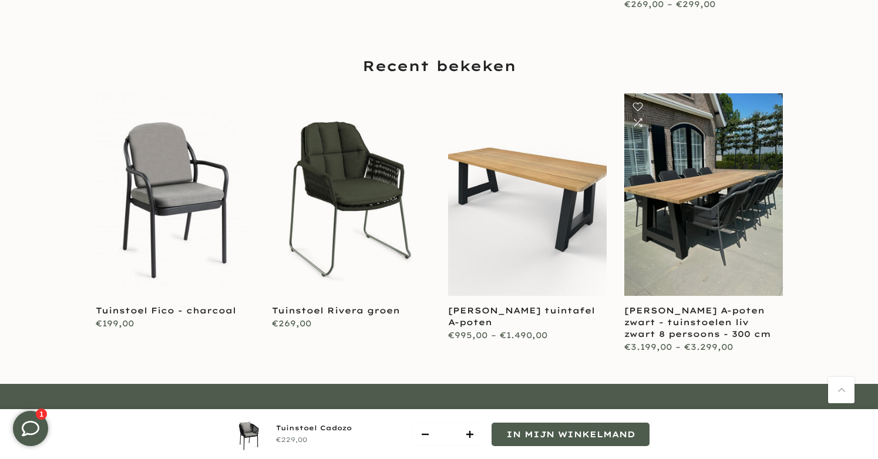
click at [755, 195] on link at bounding box center [703, 194] width 159 height 203
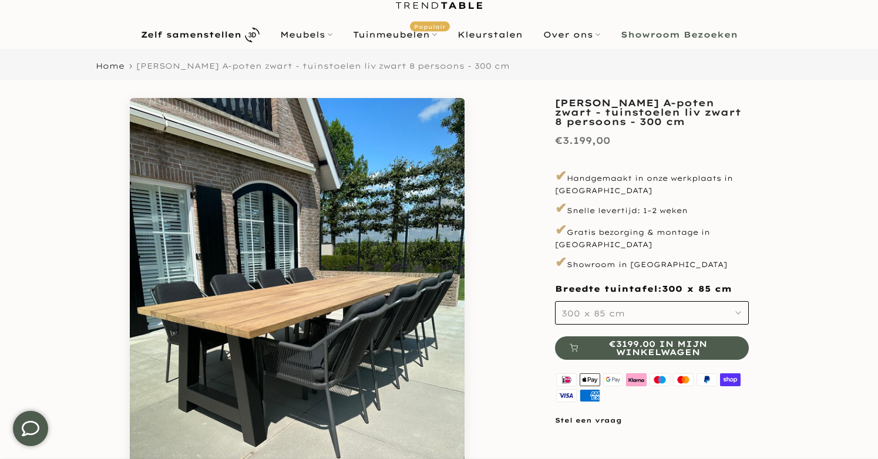
scroll to position [51, 0]
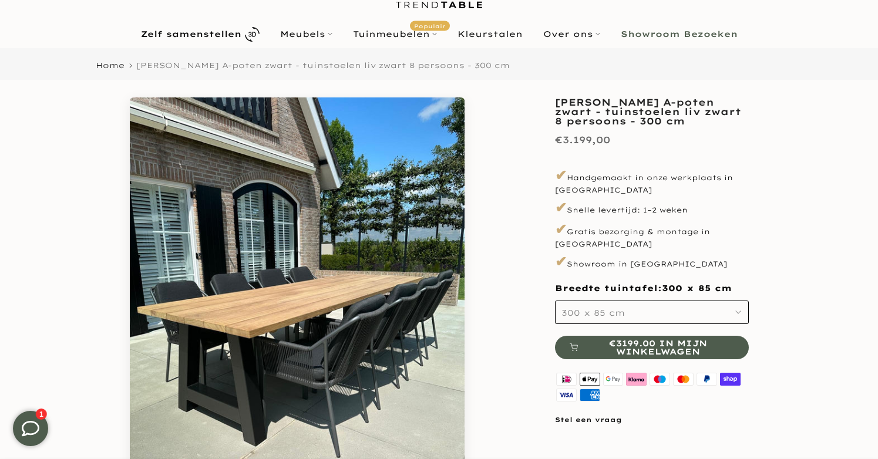
click at [715, 307] on button "300 x 85 cm" at bounding box center [652, 312] width 194 height 23
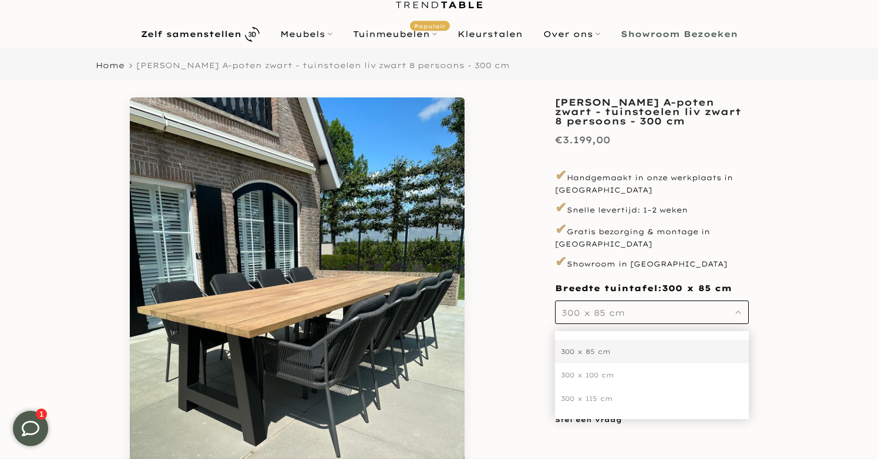
click at [632, 368] on div "300 x 100 cm" at bounding box center [652, 375] width 194 height 23
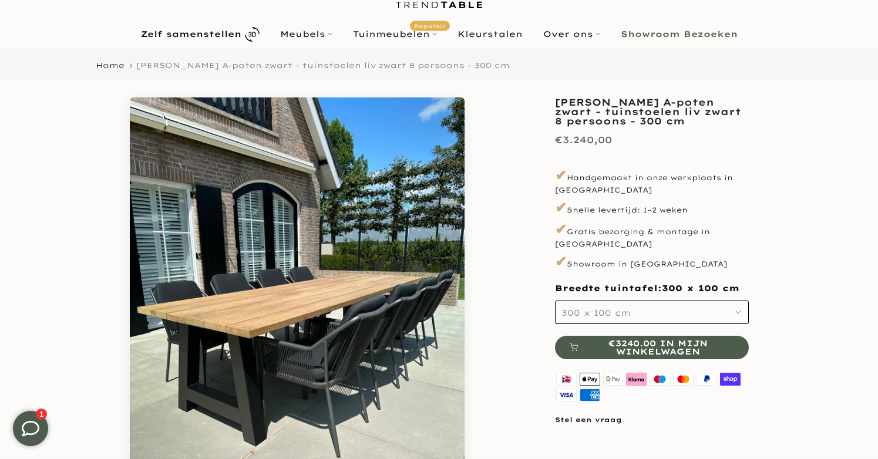
click at [785, 315] on div "**********" at bounding box center [439, 320] width 705 height 446
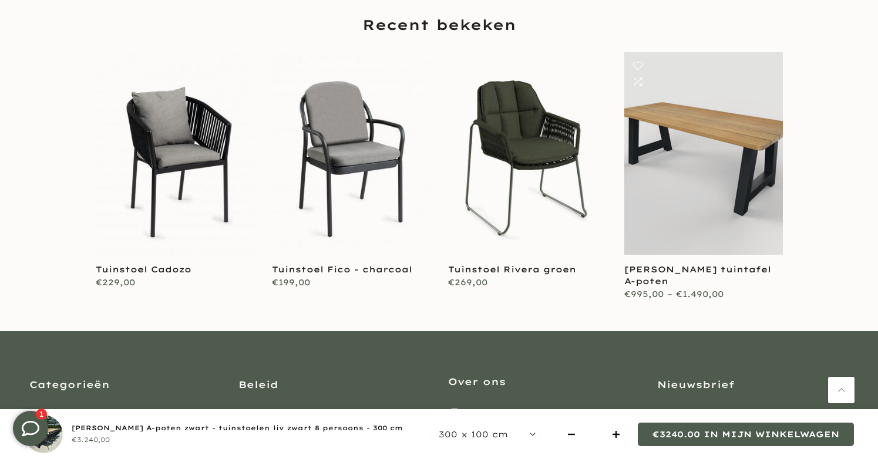
scroll to position [1715, 0]
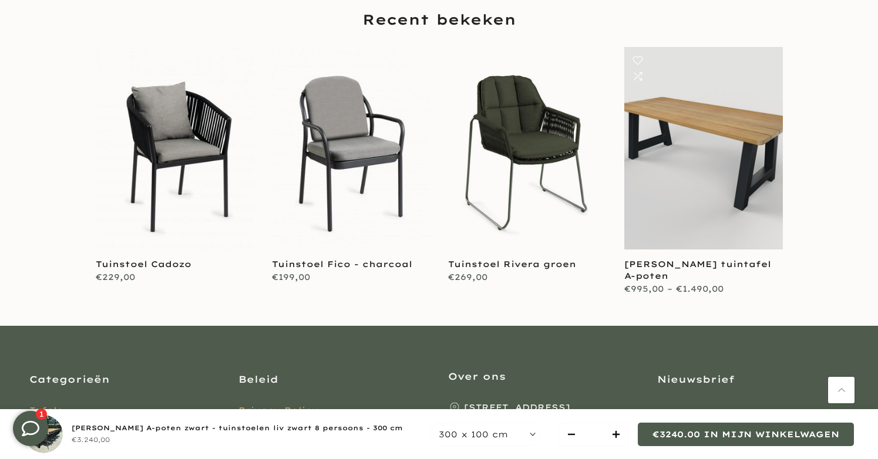
click at [703, 169] on link at bounding box center [703, 148] width 159 height 203
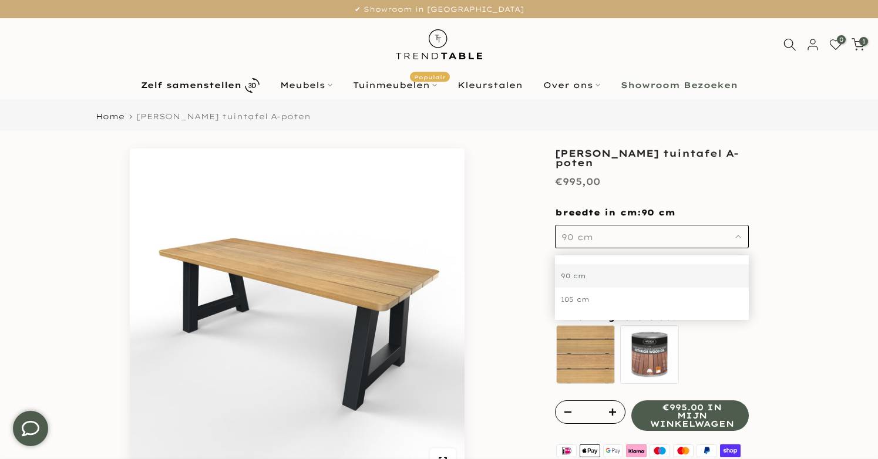
click at [666, 297] on div "105 cm" at bounding box center [652, 299] width 194 height 23
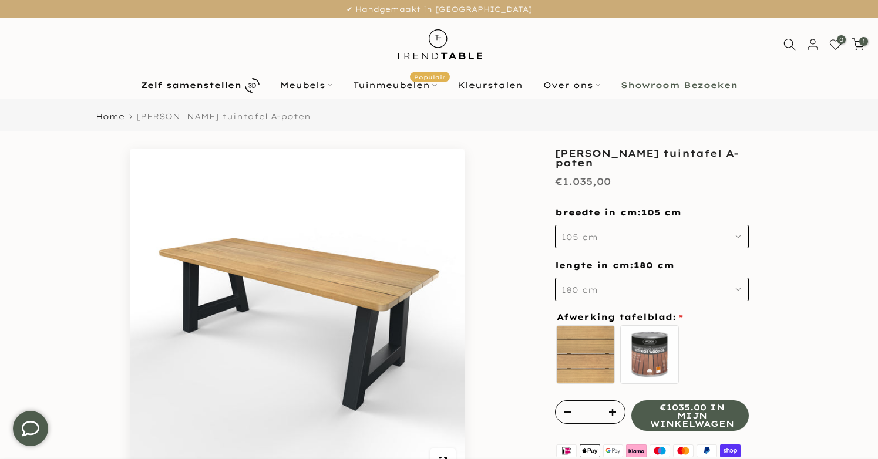
click at [636, 287] on button "180 cm" at bounding box center [652, 289] width 194 height 23
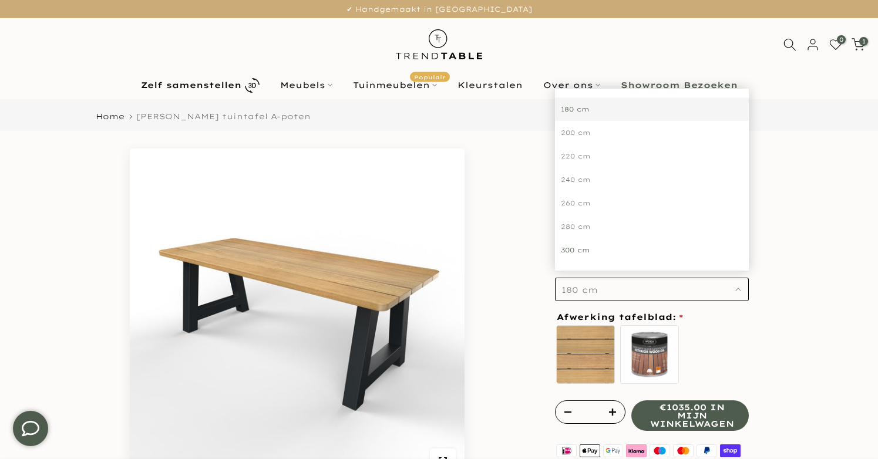
click at [593, 243] on div "300 cm" at bounding box center [652, 249] width 194 height 23
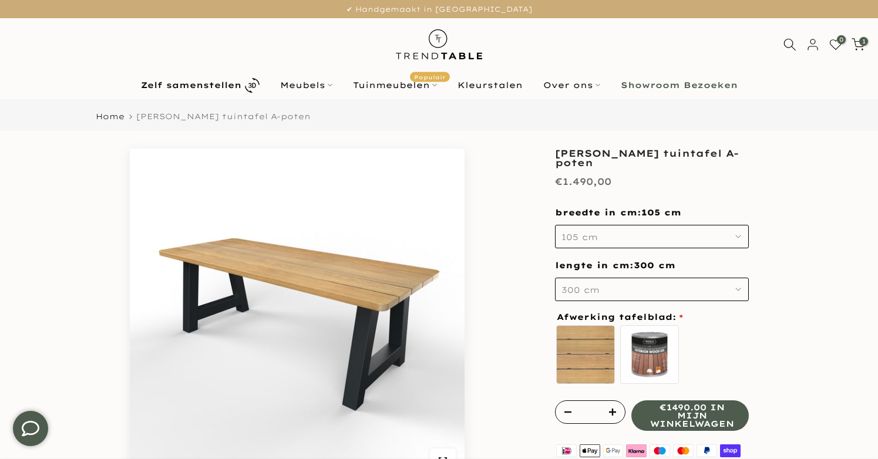
click at [786, 308] on div "**********" at bounding box center [439, 405] width 705 height 513
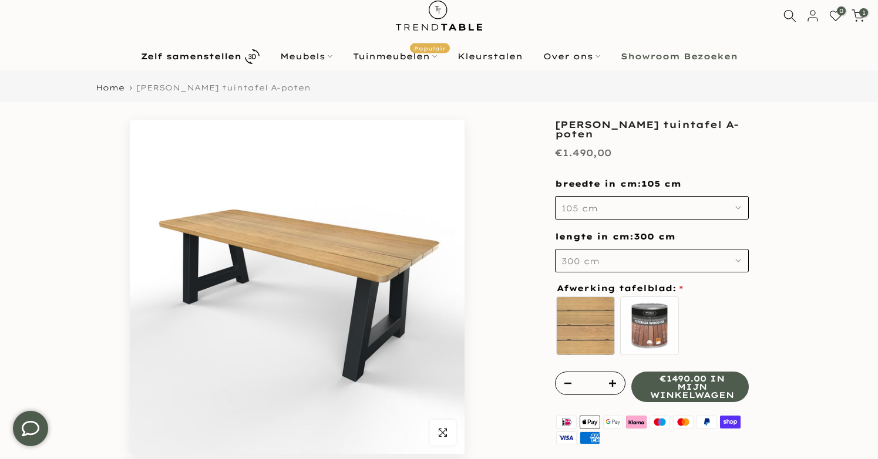
scroll to position [30, 0]
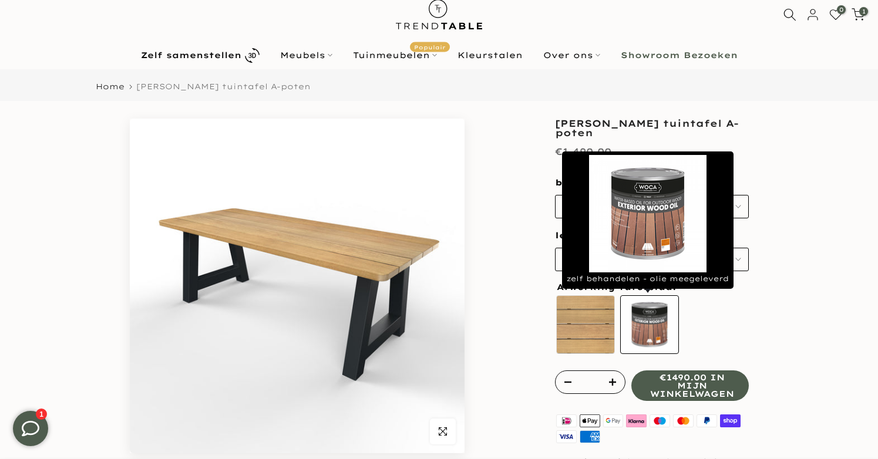
click at [654, 325] on label "zelf behandelen - olie meegeleverd" at bounding box center [649, 324] width 59 height 59
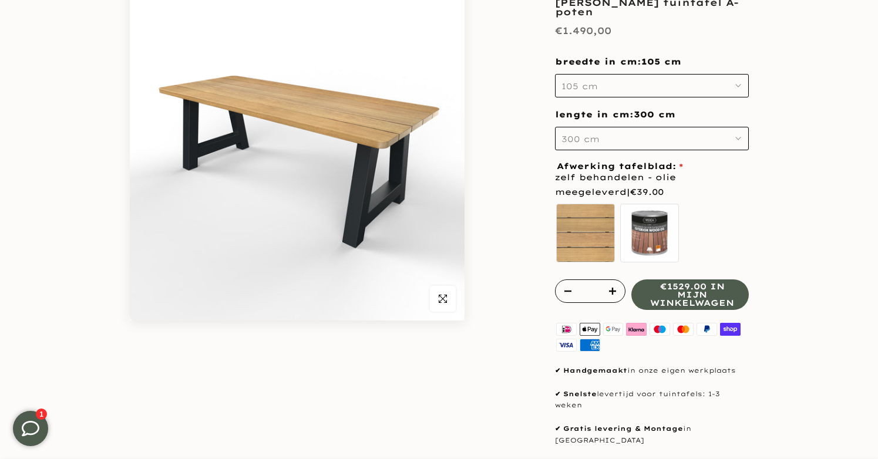
scroll to position [163, 0]
click at [448, 305] on span "button" at bounding box center [443, 298] width 26 height 26
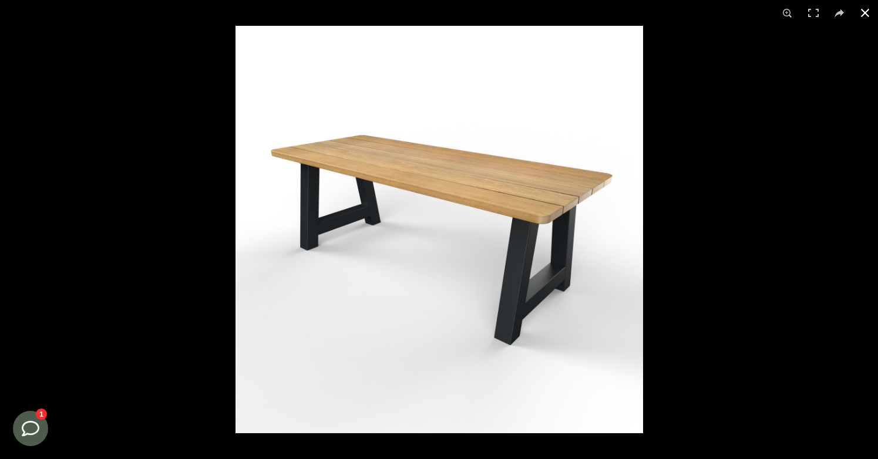
click at [862, 15] on button at bounding box center [865, 13] width 26 height 26
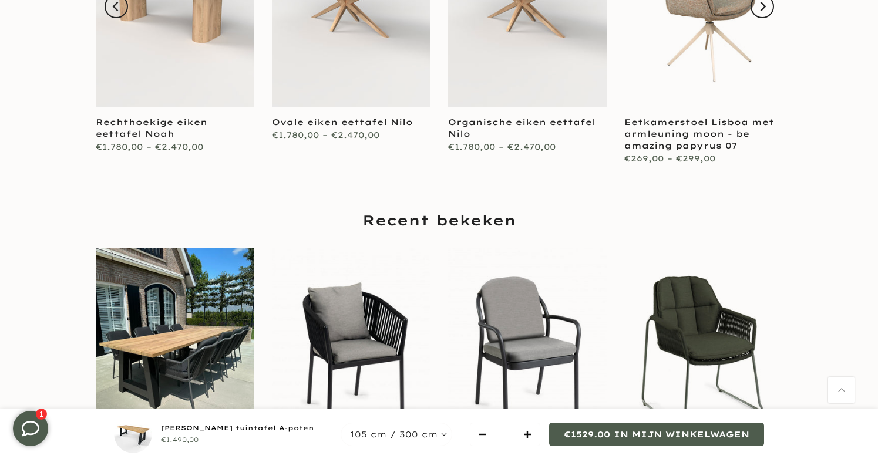
scroll to position [1382, 0]
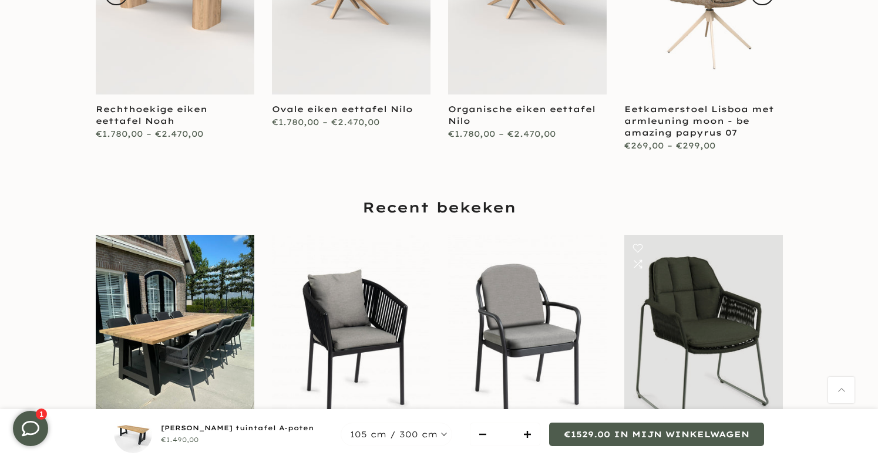
click at [731, 288] on link at bounding box center [703, 336] width 159 height 203
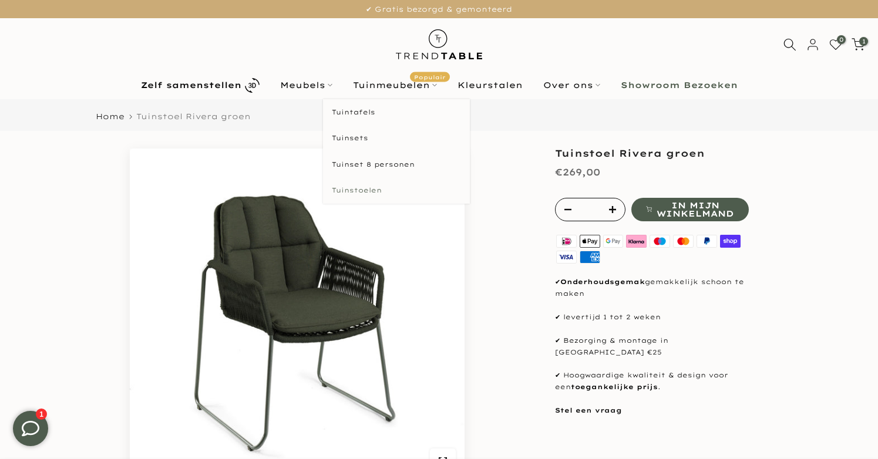
click at [371, 191] on link "Tuinstoelen" at bounding box center [396, 190] width 147 height 26
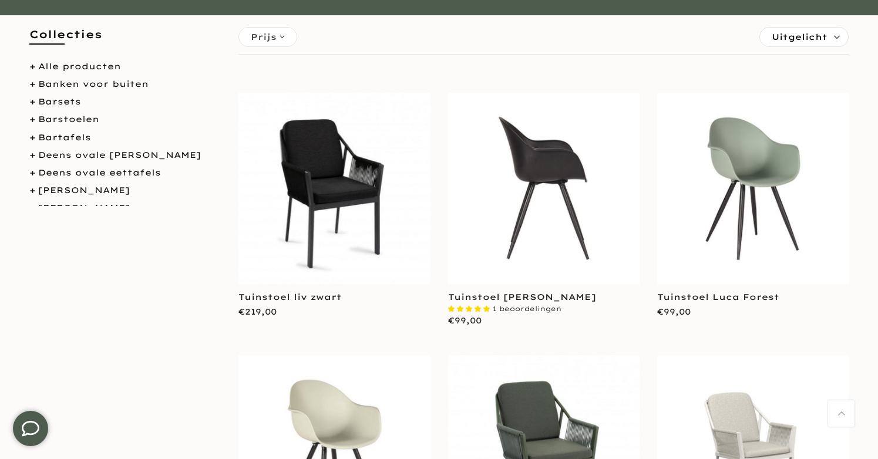
scroll to position [183, 1]
click at [546, 181] on img at bounding box center [543, 188] width 191 height 191
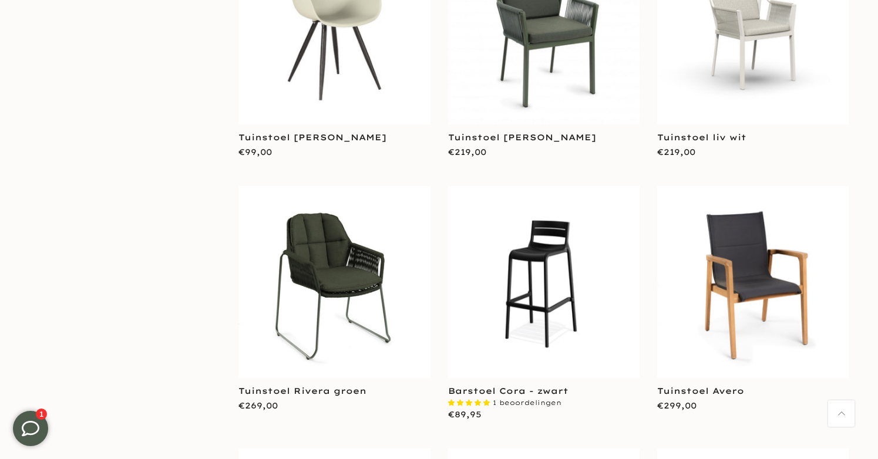
scroll to position [617, 0]
